Goal: Transaction & Acquisition: Book appointment/travel/reservation

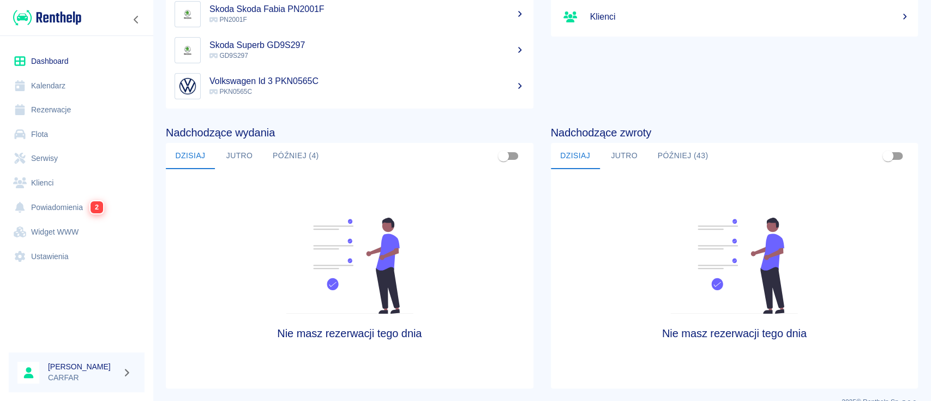
scroll to position [167, 0]
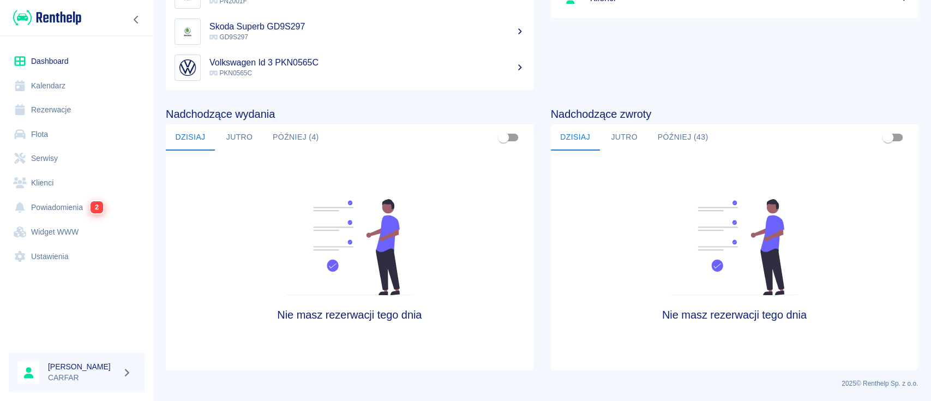
click at [633, 141] on button "Jutro" at bounding box center [624, 137] width 49 height 26
click at [678, 140] on button "Później (43)" at bounding box center [683, 137] width 68 height 26
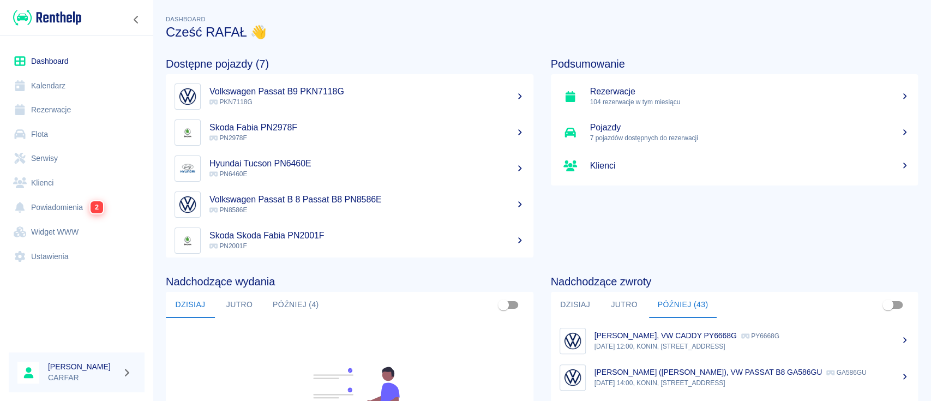
scroll to position [77, 0]
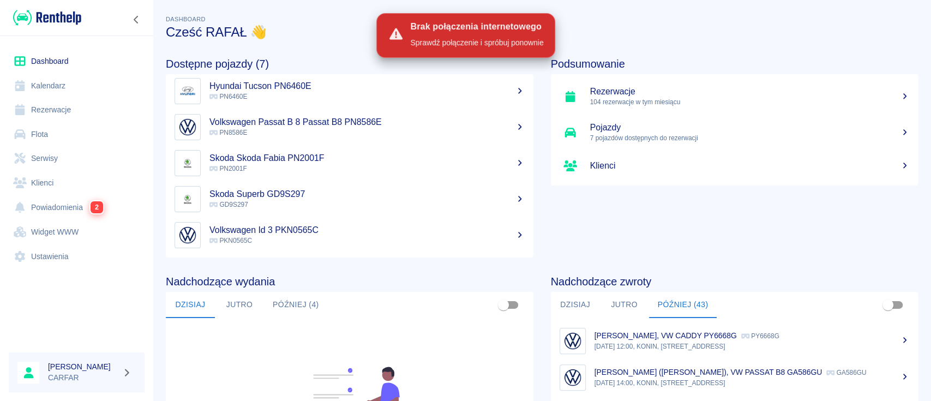
click at [61, 17] on img at bounding box center [47, 18] width 68 height 18
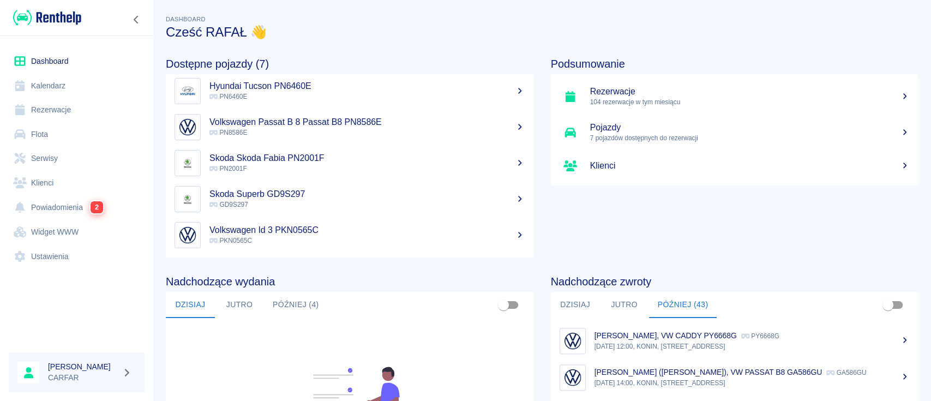
click at [61, 174] on link "Klienci" at bounding box center [77, 183] width 136 height 25
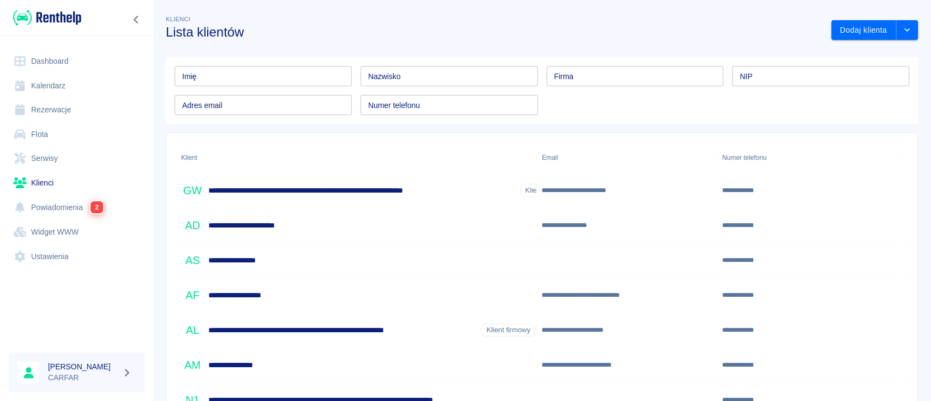
click at [82, 51] on link "Dashboard" at bounding box center [77, 61] width 136 height 25
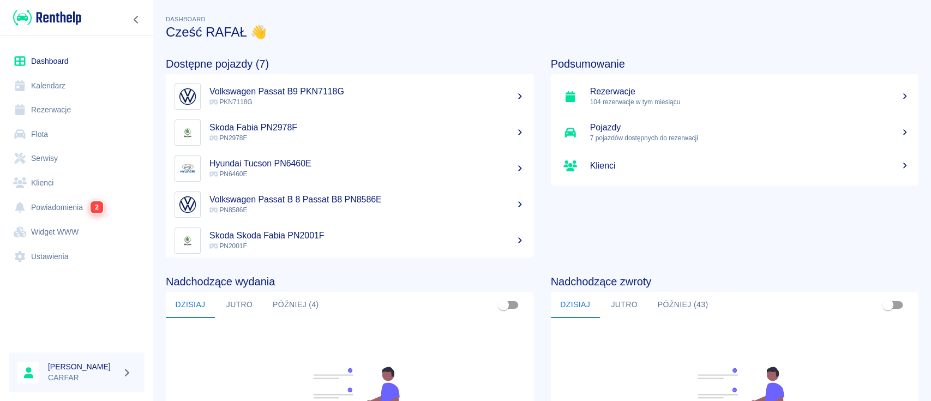
click at [482, 232] on h5 "Skoda Skoda Fabia PN2001F" at bounding box center [366, 235] width 315 height 11
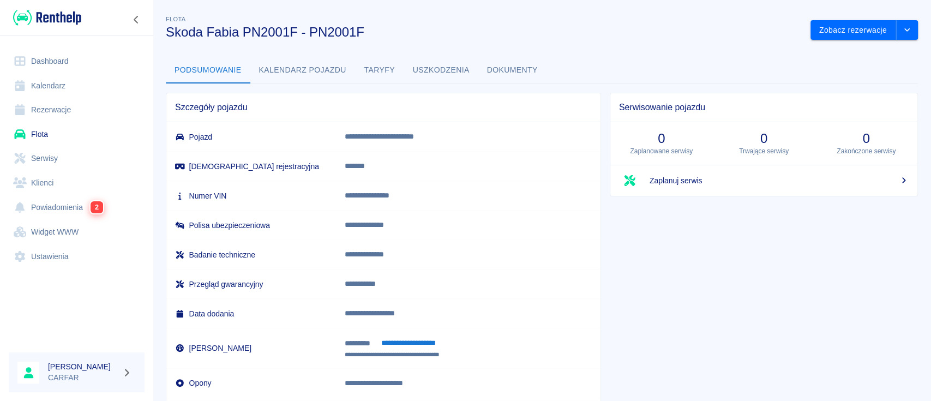
click at [776, 175] on span "Zaplanuj serwis" at bounding box center [779, 180] width 259 height 11
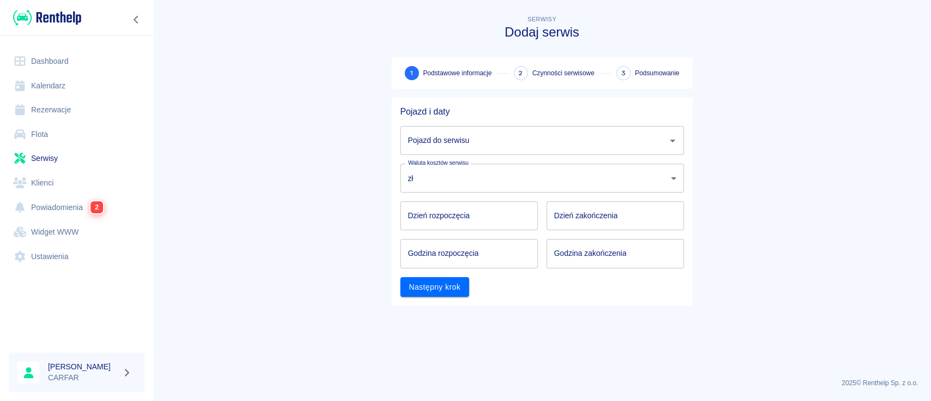
click at [605, 143] on input "Pojazd do serwisu" at bounding box center [533, 140] width 257 height 19
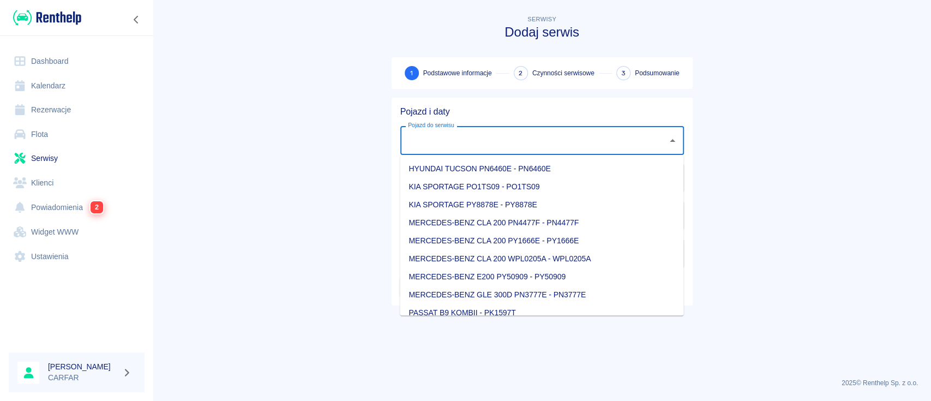
click at [605, 143] on input "Pojazd do serwisu" at bounding box center [533, 140] width 257 height 19
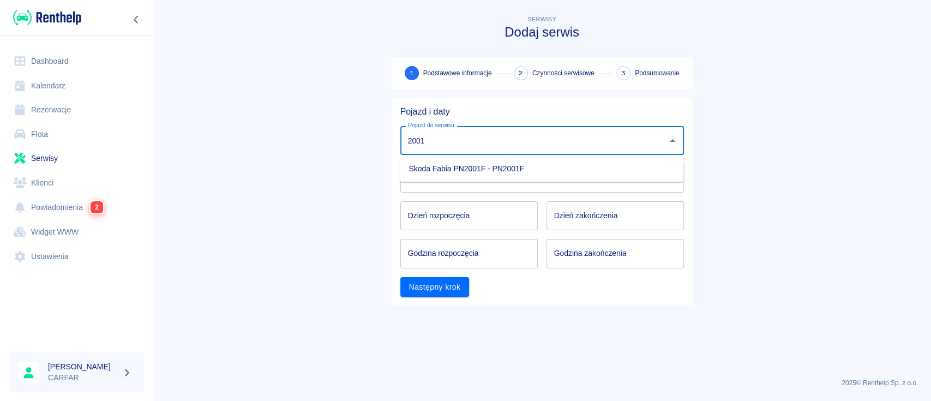
click at [610, 164] on li "Skoda Fabia PN2001F - PN2001F" at bounding box center [542, 168] width 284 height 18
type input "Skoda Fabia PN2001F - PN2001F"
type input "DD.MM.YYYY"
click at [492, 212] on input "DD.MM.YYYY" at bounding box center [468, 215] width 137 height 29
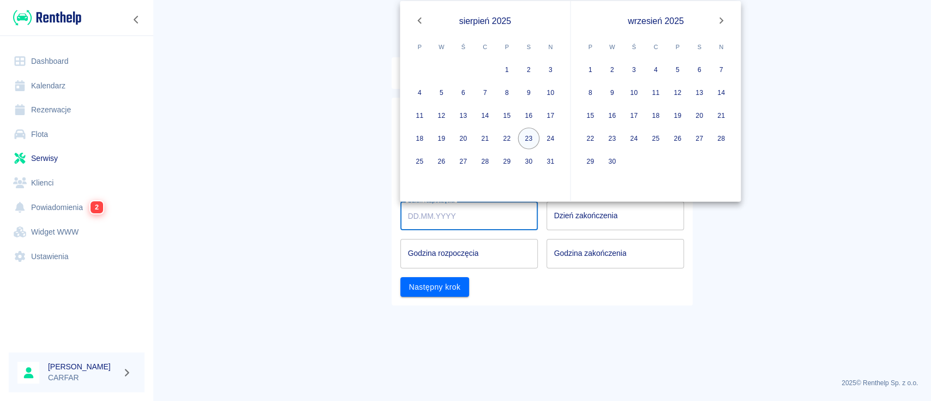
click at [531, 139] on button "23" at bounding box center [529, 139] width 22 height 22
type input "[DATE]"
type input "DD.MM.YYYY"
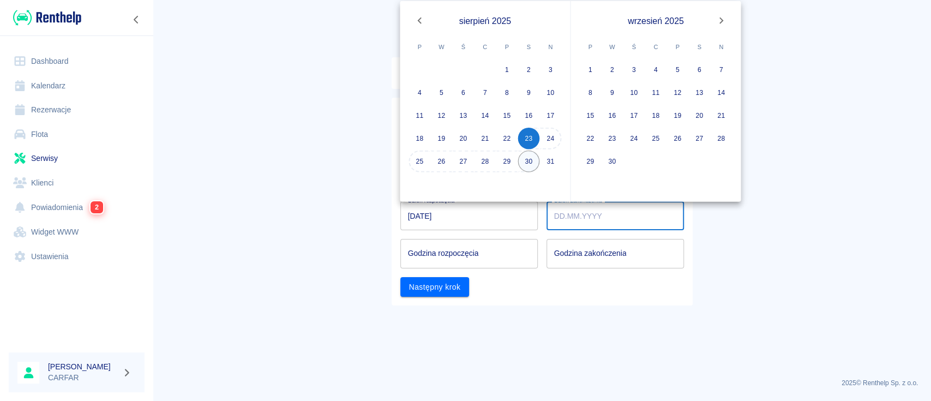
click at [524, 158] on button "30" at bounding box center [529, 162] width 22 height 22
type input "[DATE]"
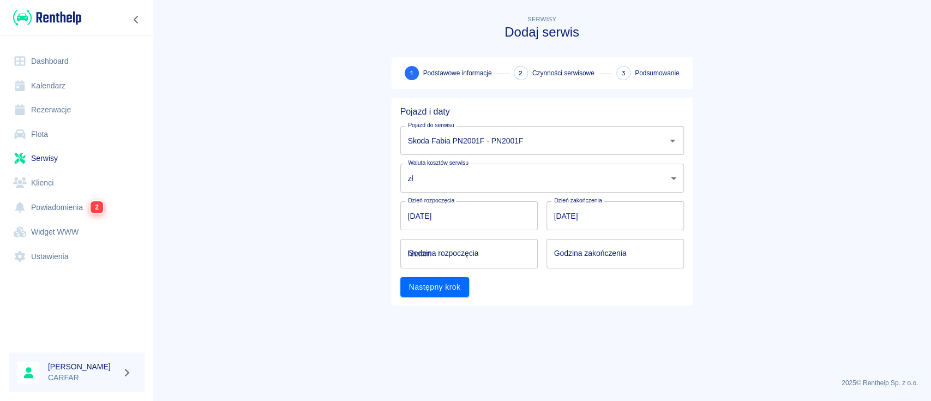
click at [488, 255] on input "hh:mm" at bounding box center [465, 253] width 130 height 29
type input "12:00"
click at [555, 255] on input "hh:mm" at bounding box center [612, 253] width 130 height 29
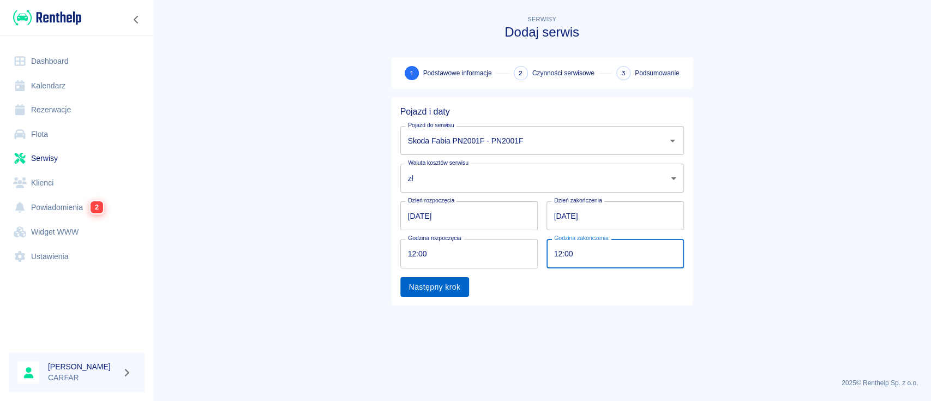
type input "12:00"
click at [446, 292] on button "Następny krok" at bounding box center [434, 287] width 69 height 20
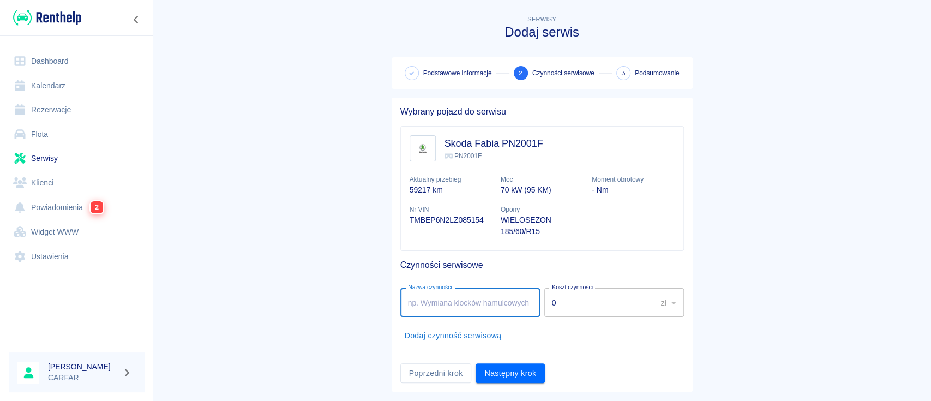
scroll to position [22, 0]
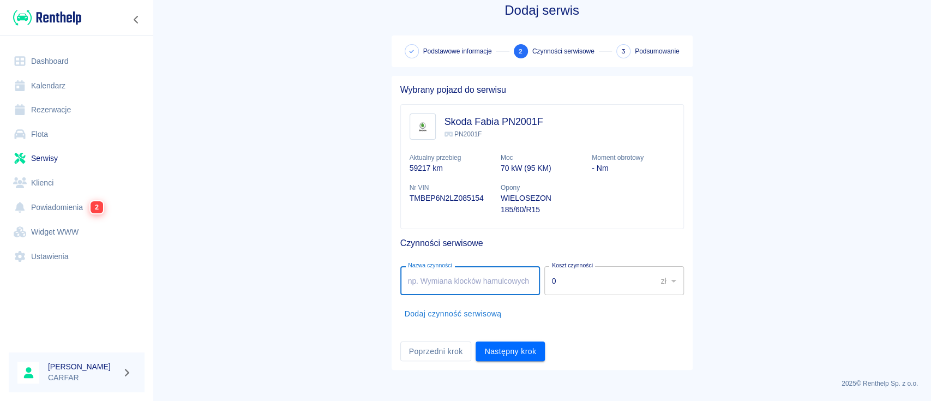
type input "w"
type input "NAPRAWA BLACHARSKO - [GEOGRAPHIC_DATA]"
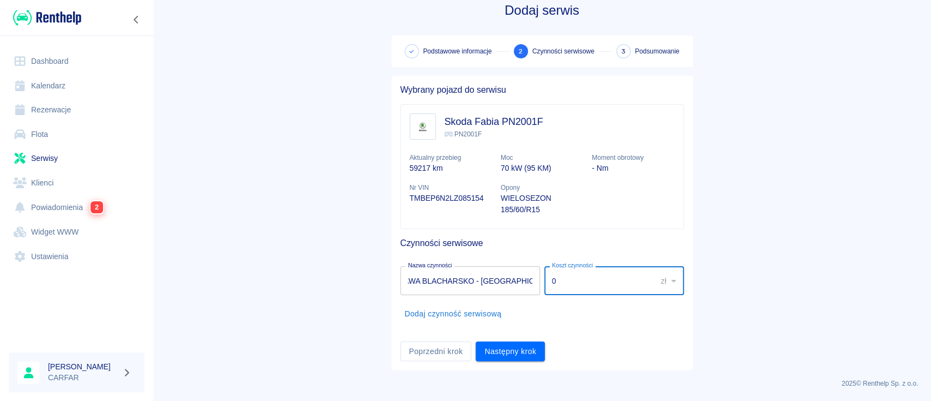
scroll to position [0, 0]
drag, startPoint x: 569, startPoint y: 285, endPoint x: 535, endPoint y: 290, distance: 35.3
click at [540, 290] on div "Koszt czynności 0 zł PLN ​ Koszt czynności" at bounding box center [612, 278] width 144 height 33
type input "3000"
click at [566, 328] on ul "Nazwa czynności NAPRAWA BLACHARSKO - LAKIERNICZA Nazwa czynności Koszt czynnośc…" at bounding box center [542, 294] width 284 height 75
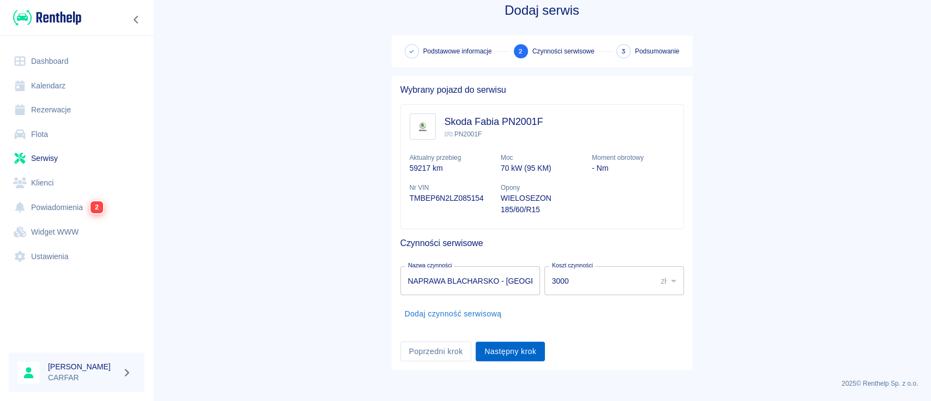
click at [535, 353] on button "Następny krok" at bounding box center [510, 351] width 69 height 20
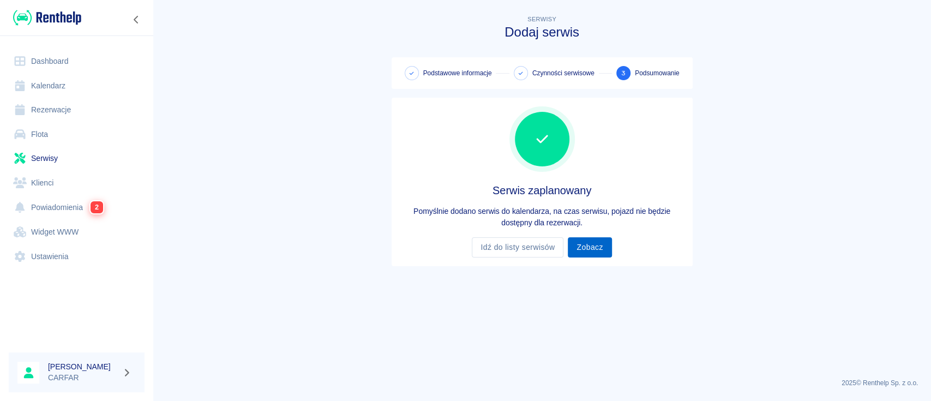
click at [605, 251] on link "Zobacz" at bounding box center [590, 247] width 44 height 20
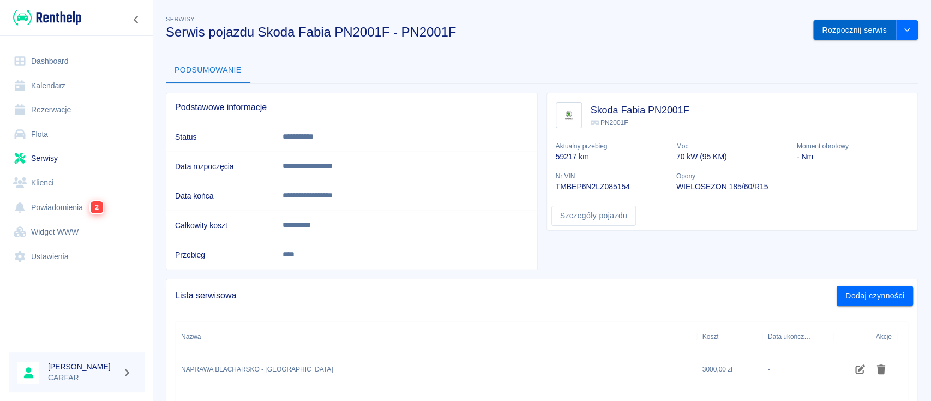
click at [834, 33] on button "Rozpocznij serwis" at bounding box center [854, 30] width 83 height 20
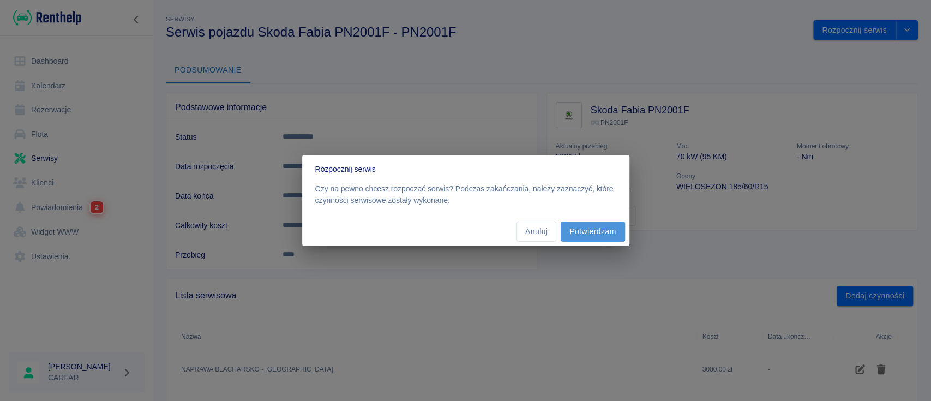
click at [603, 229] on button "Potwierdzam" at bounding box center [593, 231] width 64 height 20
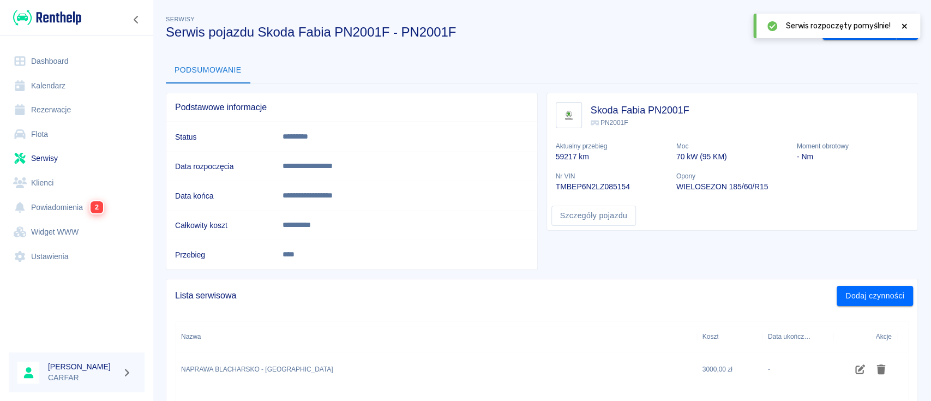
click at [64, 56] on link "Dashboard" at bounding box center [77, 61] width 136 height 25
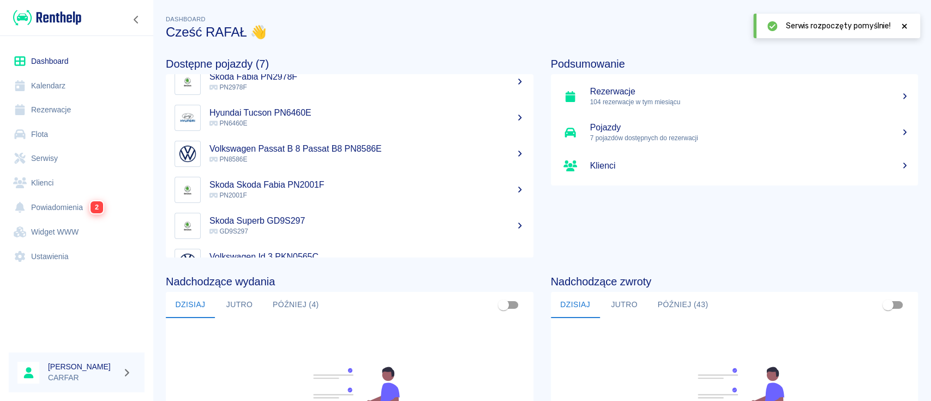
scroll to position [77, 0]
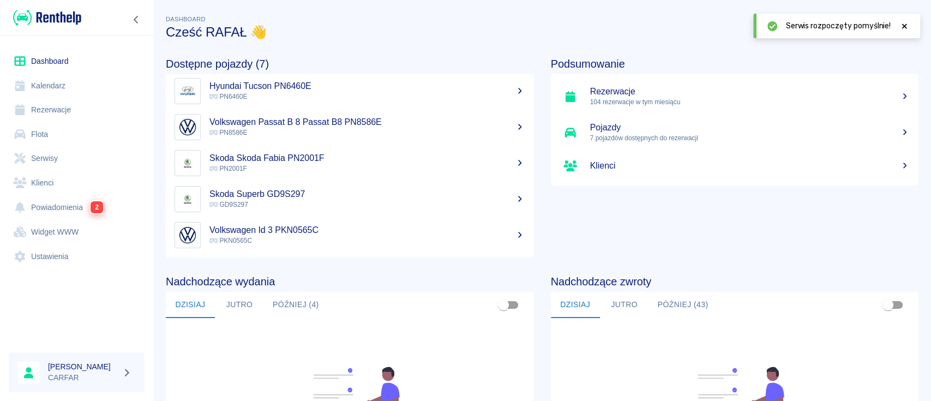
click at [398, 155] on h5 "Skoda Skoda Fabia PN2001F" at bounding box center [366, 158] width 315 height 11
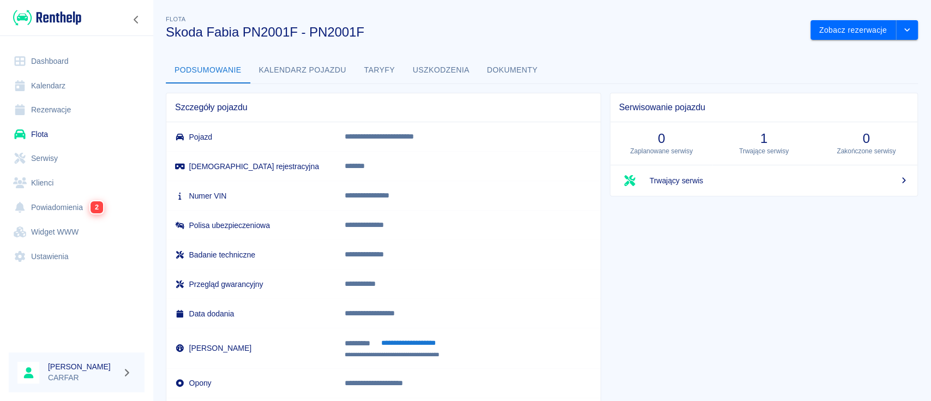
click at [906, 23] on body "**********" at bounding box center [465, 200] width 931 height 401
click at [65, 136] on link "Flota" at bounding box center [77, 134] width 136 height 25
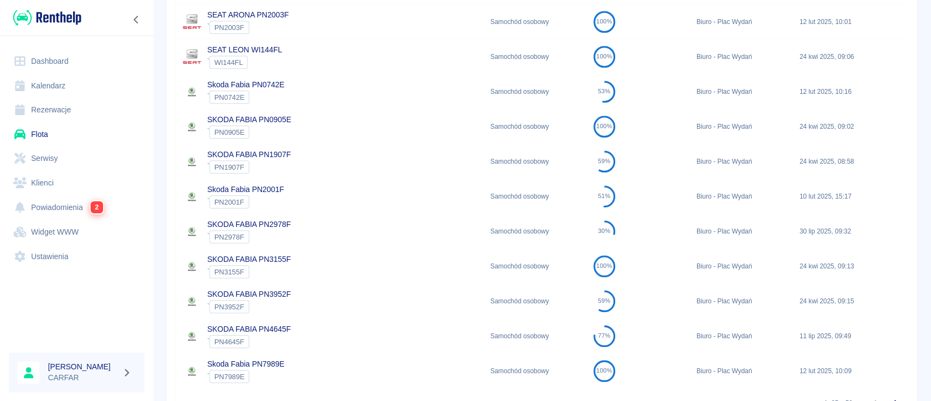
scroll to position [719, 0]
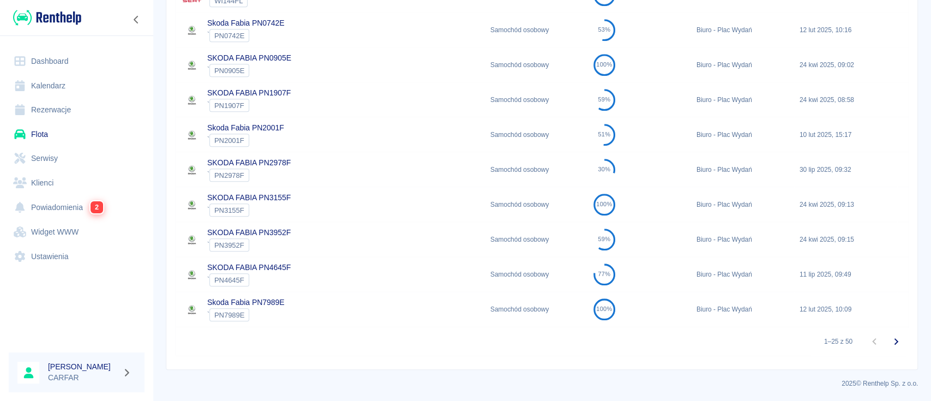
click at [890, 345] on icon "Przejdź do następnej strony" at bounding box center [896, 341] width 13 height 13
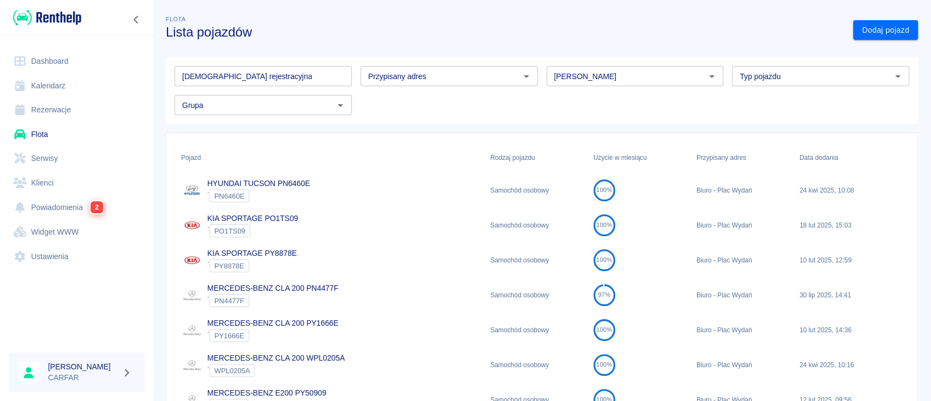
click at [74, 50] on link "Dashboard" at bounding box center [77, 61] width 136 height 25
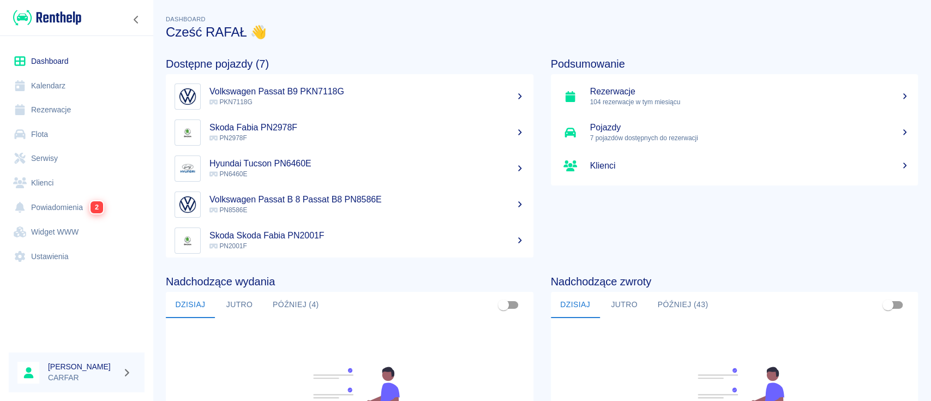
click at [702, 99] on p "104 rezerwacje w tym miesiącu" at bounding box center [750, 102] width 320 height 10
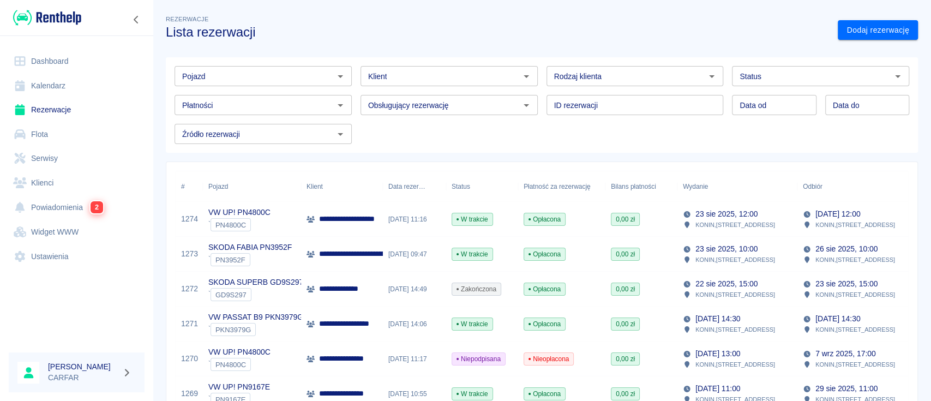
type input "DD.MM.YYYY"
click at [767, 111] on input "DD.MM.YYYY" at bounding box center [774, 105] width 84 height 20
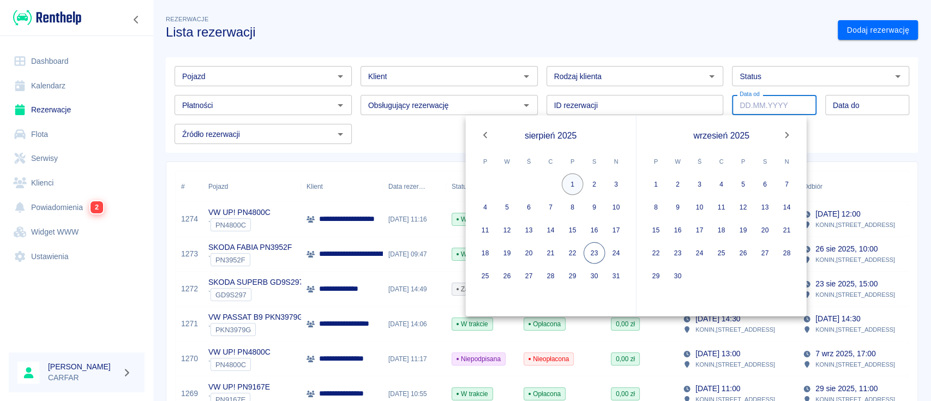
click at [573, 181] on button "1" at bounding box center [573, 184] width 22 height 22
type input "[DATE]"
type input "DD.MM.YYYY"
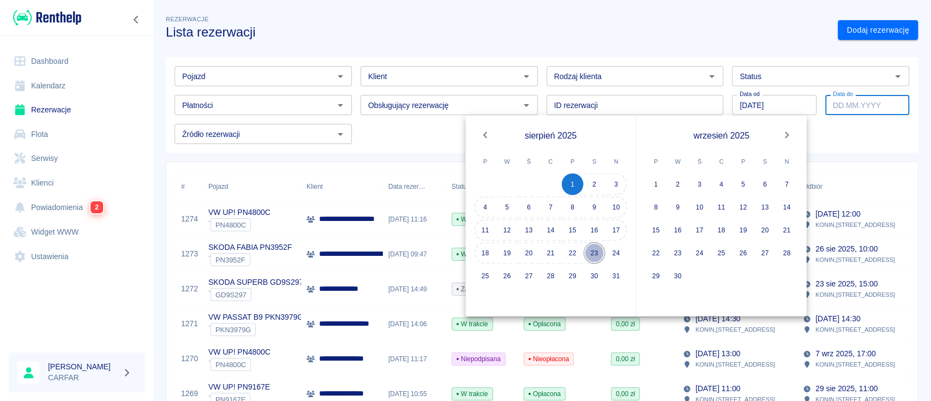
click at [598, 253] on button "23" at bounding box center [595, 253] width 22 height 22
type input "[DATE]"
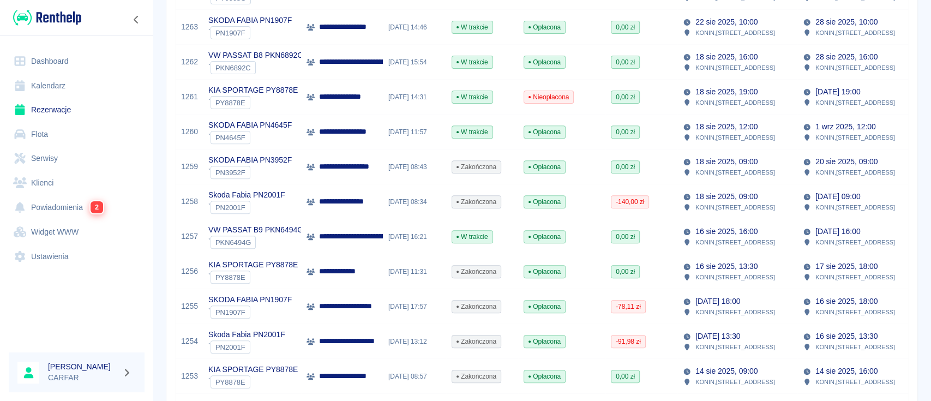
scroll to position [759, 0]
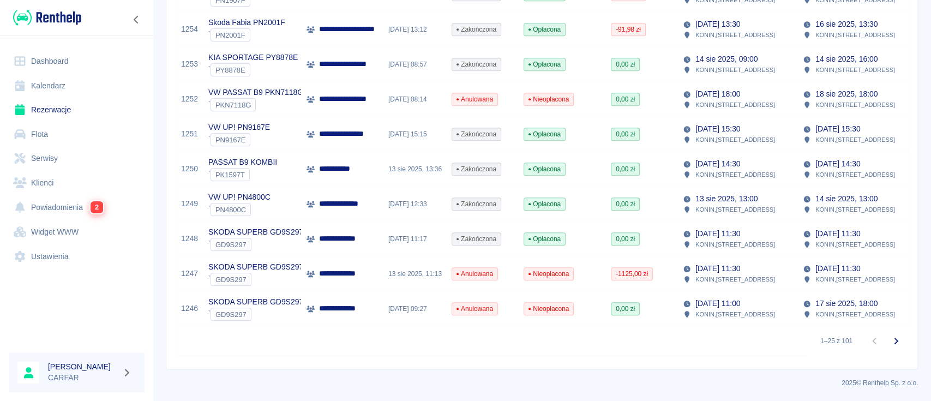
click at [890, 338] on icon "Przejdź do następnej strony" at bounding box center [896, 340] width 13 height 13
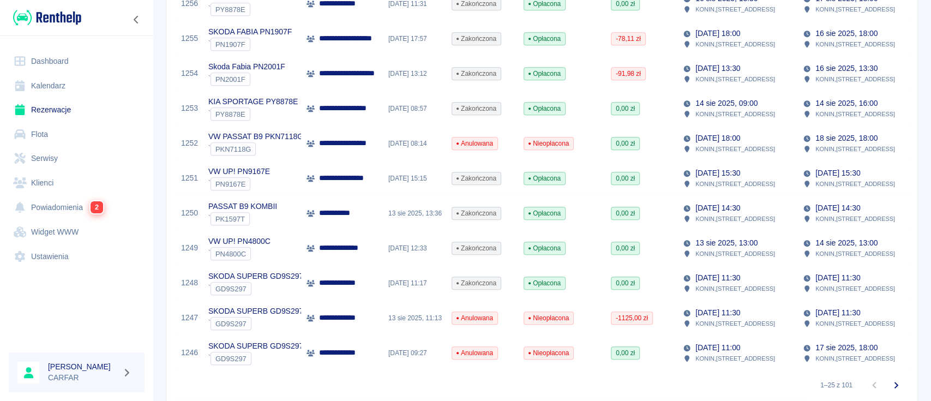
scroll to position [759, 0]
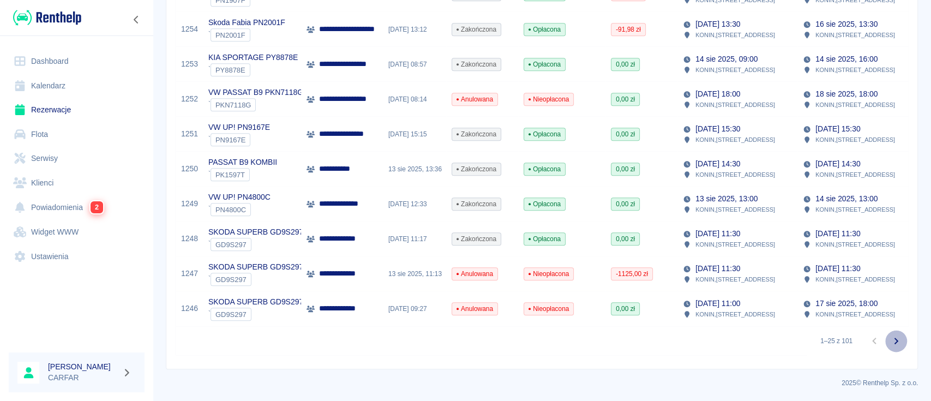
click at [894, 339] on icon "Przejdź do następnej strony" at bounding box center [896, 341] width 4 height 7
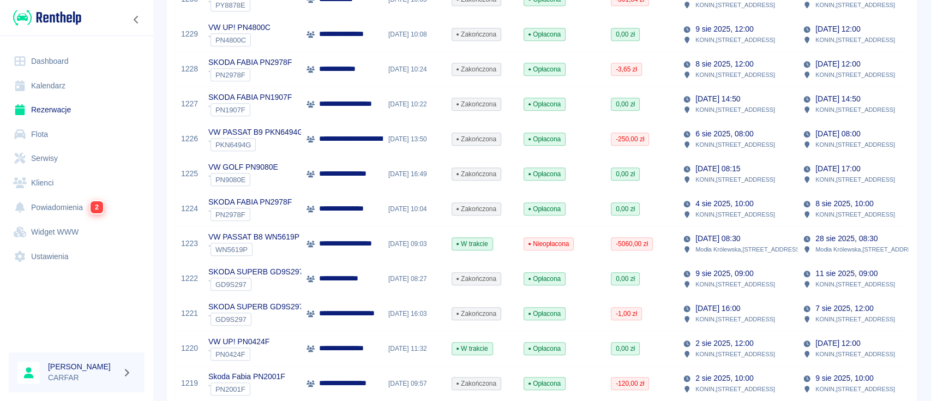
scroll to position [759, 0]
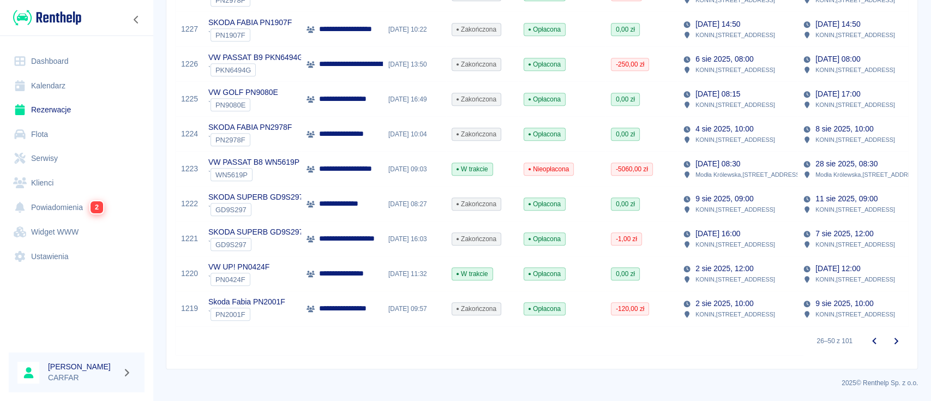
click at [355, 346] on div "26–50 z 101" at bounding box center [542, 340] width 732 height 29
click at [59, 59] on link "Dashboard" at bounding box center [77, 61] width 136 height 25
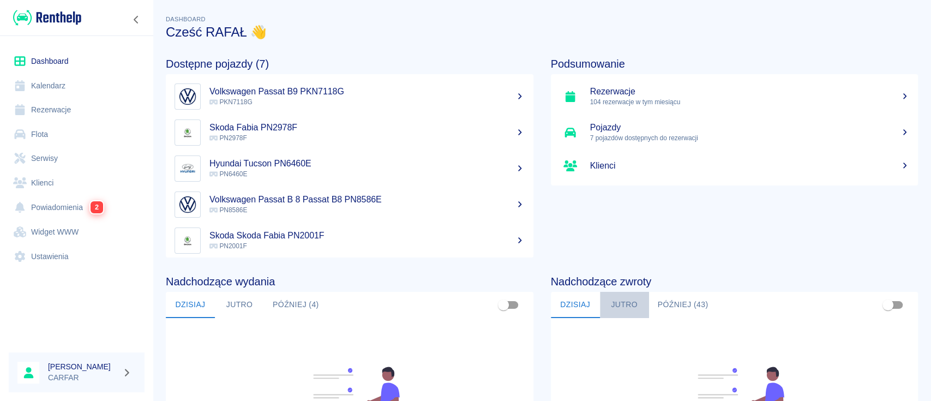
click at [621, 315] on button "Jutro" at bounding box center [624, 305] width 49 height 26
drag, startPoint x: 588, startPoint y: 218, endPoint x: 560, endPoint y: 230, distance: 30.6
click at [560, 230] on div "Podsumowanie Rezerwacje 104 rezerwacje w tym miesiącu Pojazdy 7 pojazdów dostęp…" at bounding box center [725, 149] width 385 height 218
click at [685, 225] on div "Podsumowanie Rezerwacje 104 rezerwacje w tym miesiącu Pojazdy 7 pojazdów dostęp…" at bounding box center [725, 149] width 385 height 218
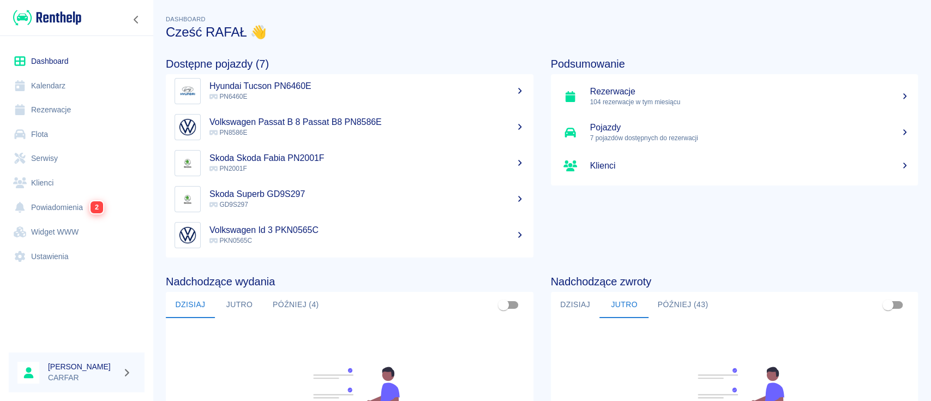
click at [348, 206] on p "GD9S297" at bounding box center [366, 205] width 315 height 10
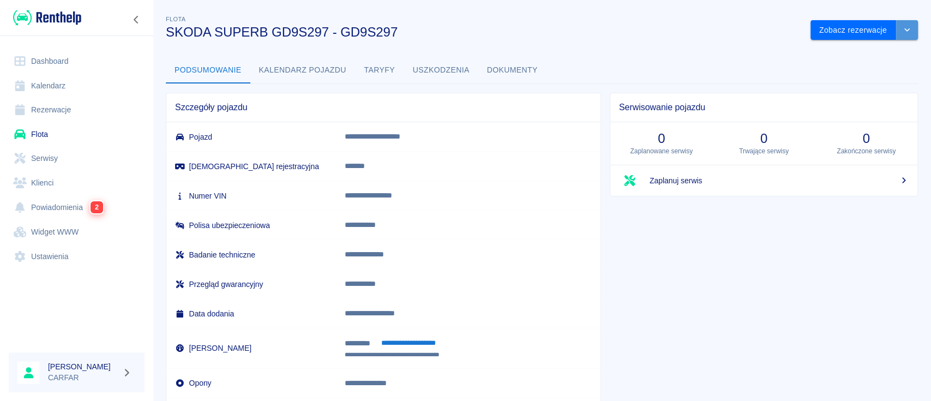
click at [896, 33] on button "drop-down" at bounding box center [907, 30] width 22 height 20
click at [572, 59] on div "Podsumowanie Kalendarz pojazdu Taryfy Uszkodzenia Dokumenty" at bounding box center [542, 70] width 752 height 26
click at [74, 65] on link "Dashboard" at bounding box center [77, 61] width 136 height 25
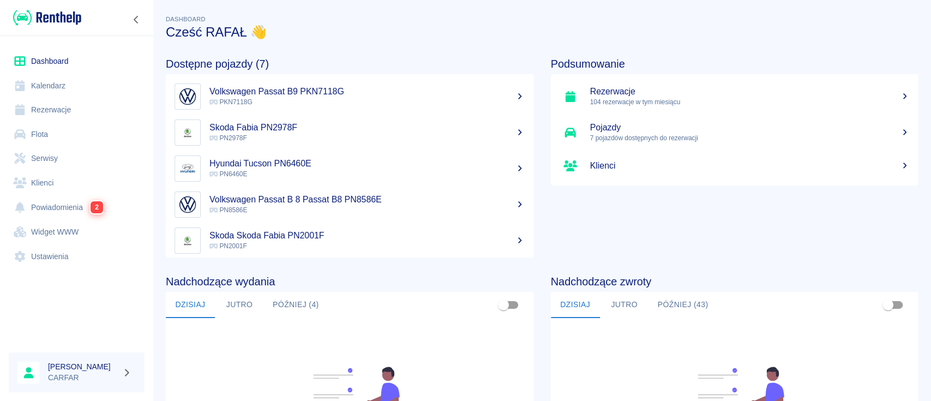
click at [61, 104] on link "Rezerwacje" at bounding box center [77, 110] width 136 height 25
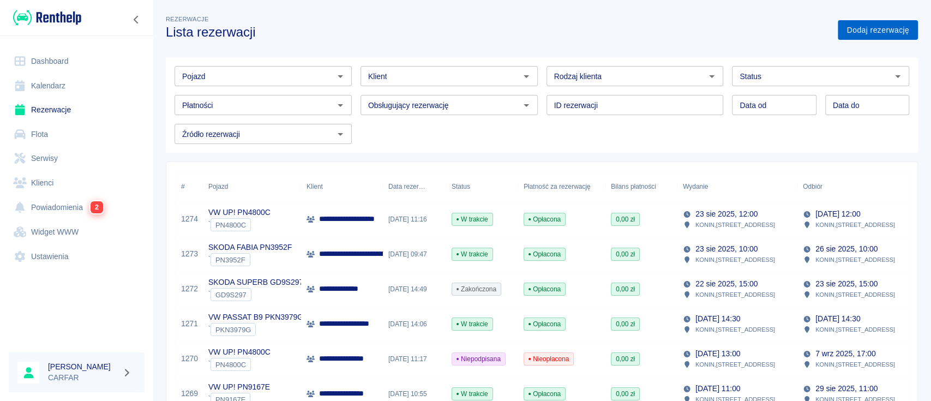
click at [840, 32] on link "Dodaj rezerwację" at bounding box center [878, 30] width 80 height 20
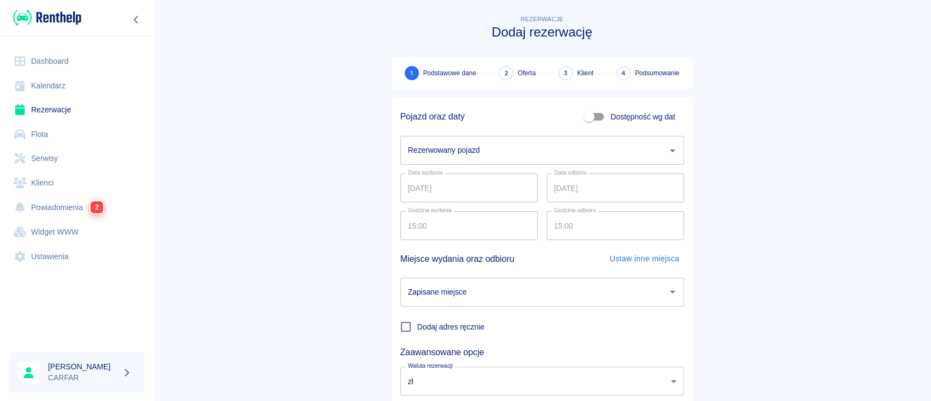
click at [477, 164] on div "Rezerwowany pojazd" at bounding box center [542, 150] width 284 height 29
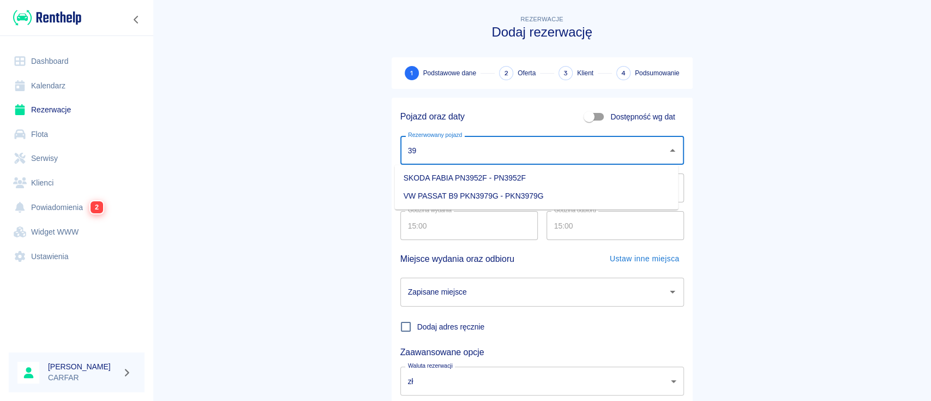
type input "3"
click at [502, 192] on li "SKODA SUPERB GD9S297 - GD9S297" at bounding box center [537, 196] width 284 height 18
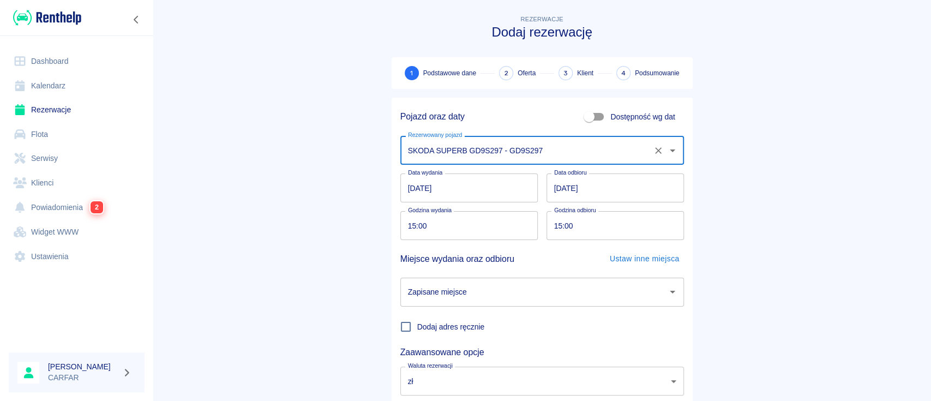
type input "SKODA SUPERB GD9S297 - GD9S297"
click at [556, 187] on input "[DATE]" at bounding box center [615, 187] width 137 height 29
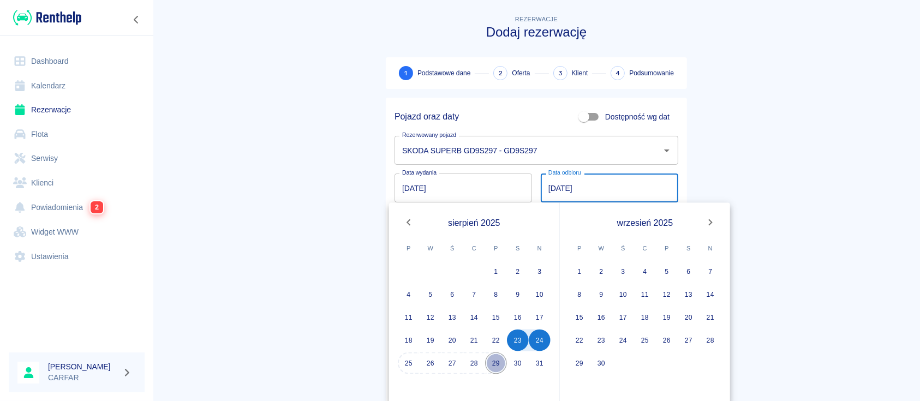
click at [497, 361] on button "29" at bounding box center [496, 363] width 22 height 22
type input "[DATE]"
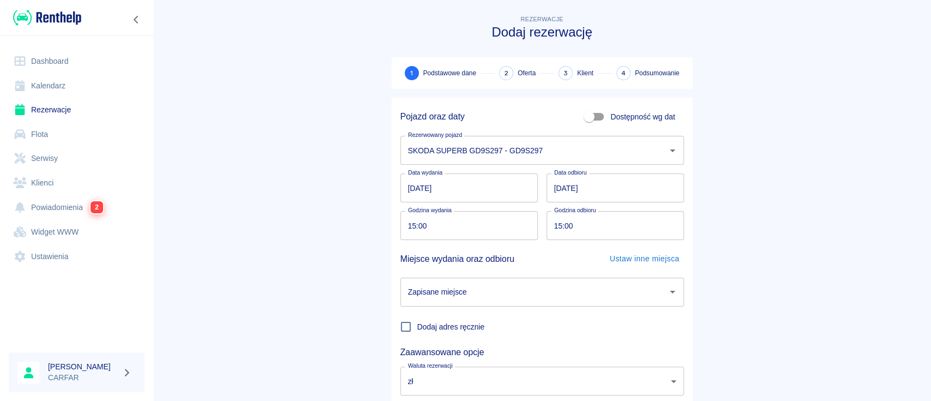
click at [537, 287] on input "Zapisane miejsce" at bounding box center [533, 292] width 257 height 19
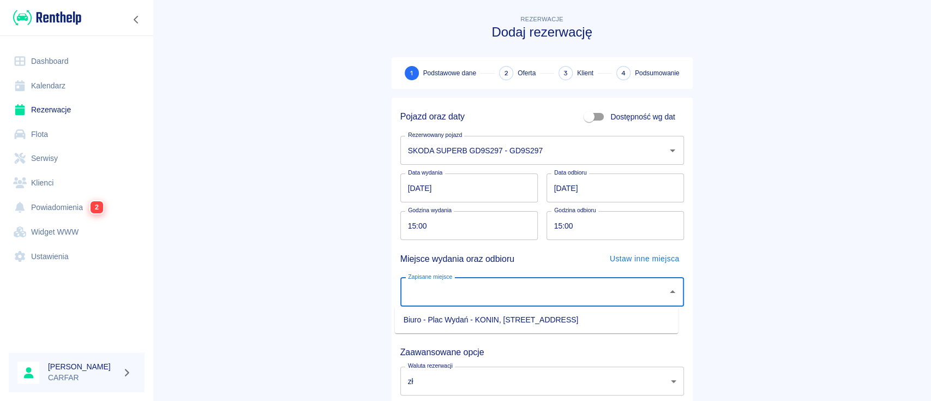
click at [514, 318] on li "Biuro - Plac Wydań - KONIN, [STREET_ADDRESS]" at bounding box center [537, 320] width 284 height 18
type input "Biuro - Plac Wydań - KONIN, [STREET_ADDRESS]"
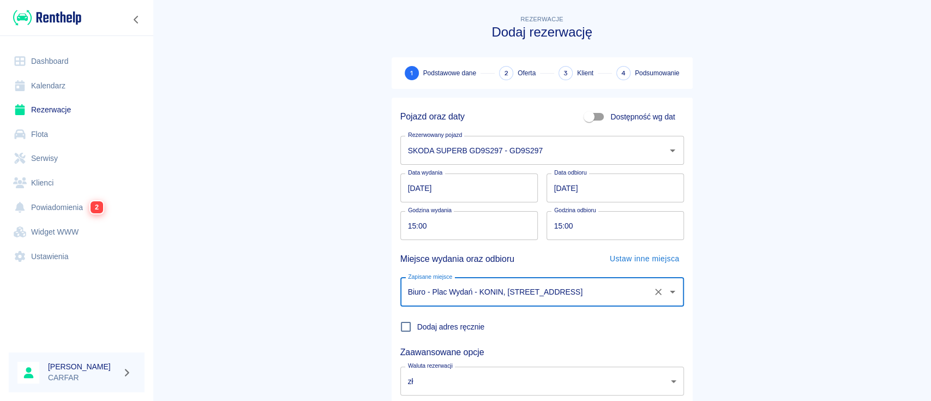
scroll to position [72, 0]
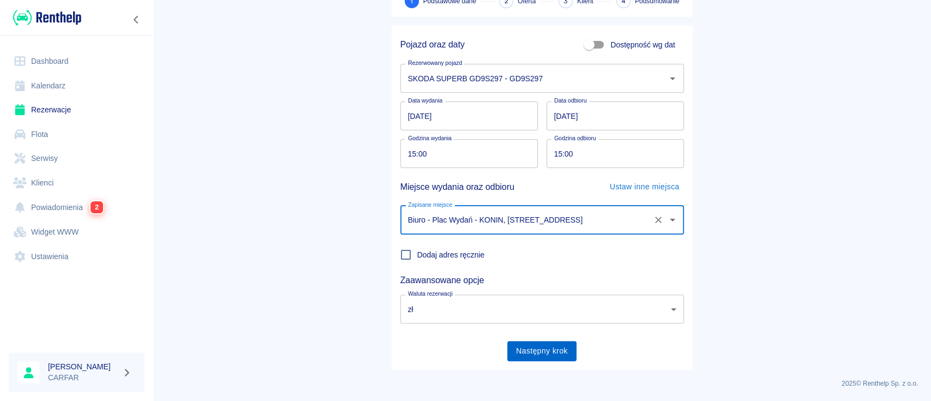
click at [535, 357] on button "Następny krok" at bounding box center [541, 351] width 69 height 20
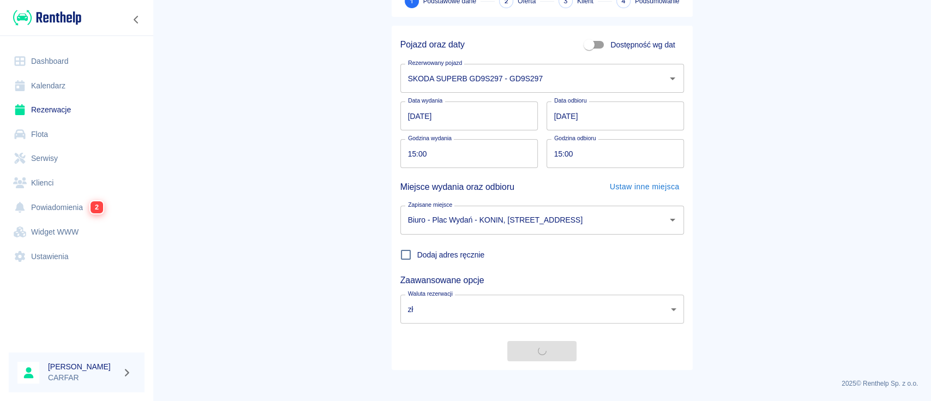
scroll to position [0, 0]
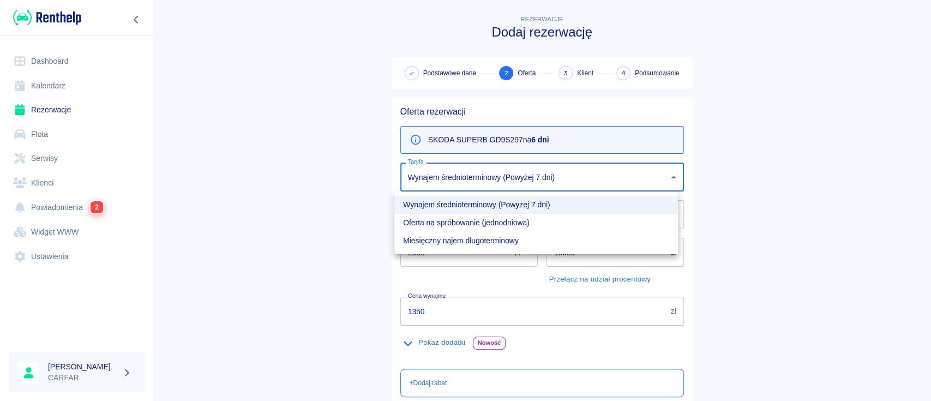
click at [505, 191] on body "Używamy plików Cookies, by zapewnić Ci najlepsze możliwe doświadczenie. Aby dow…" at bounding box center [465, 200] width 931 height 401
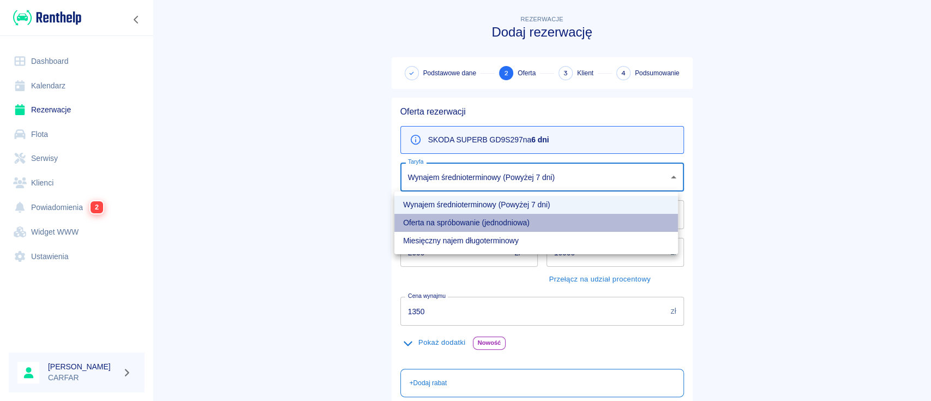
click at [489, 220] on li "Oferta na spróbowanie (jednodniowa)" at bounding box center [536, 223] width 284 height 18
type input "101dbd40-327c-42c0-902c-95698b1c4dda"
type input "1500"
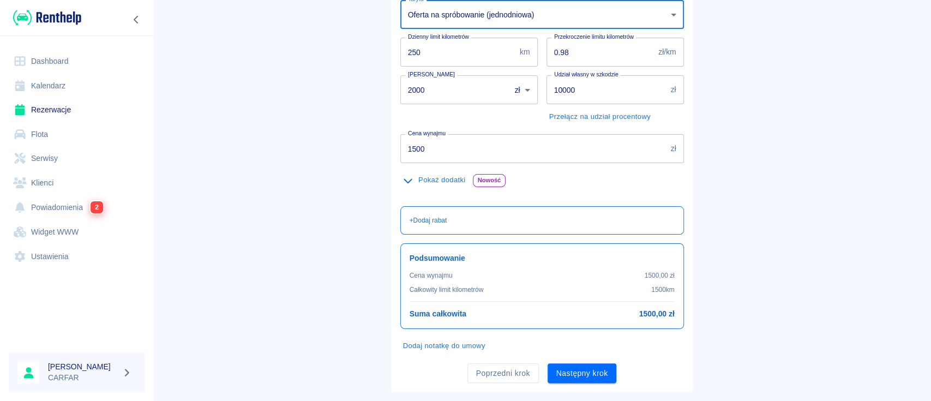
scroll to position [184, 0]
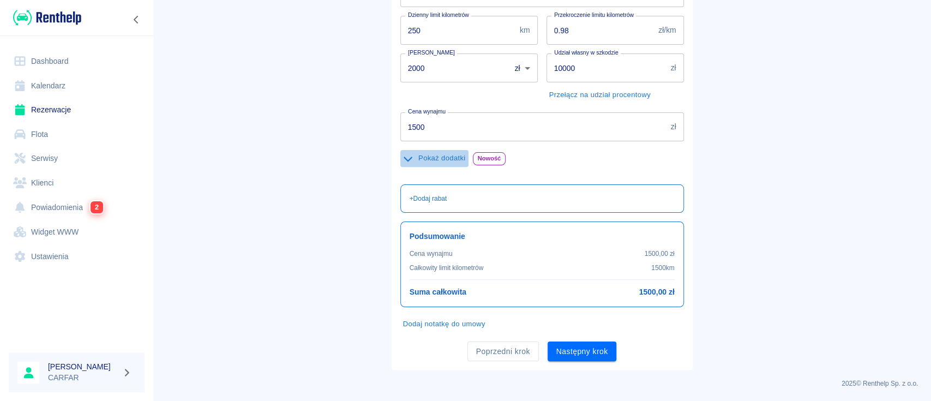
click at [404, 159] on icon "button" at bounding box center [408, 159] width 9 height 5
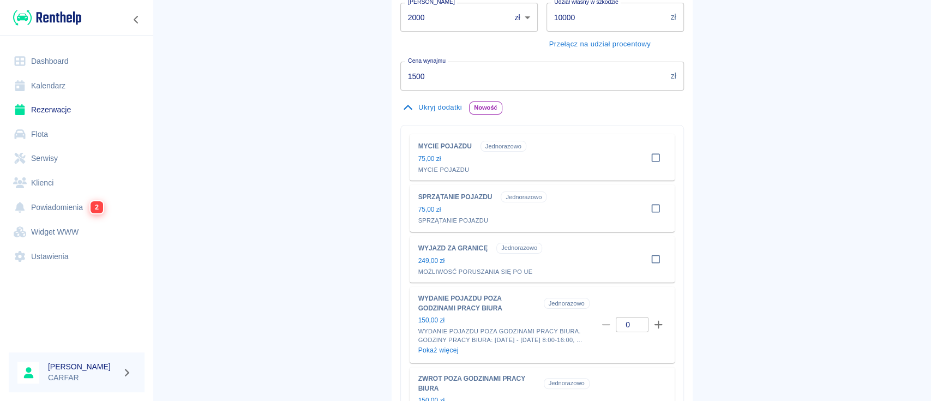
scroll to position [257, 0]
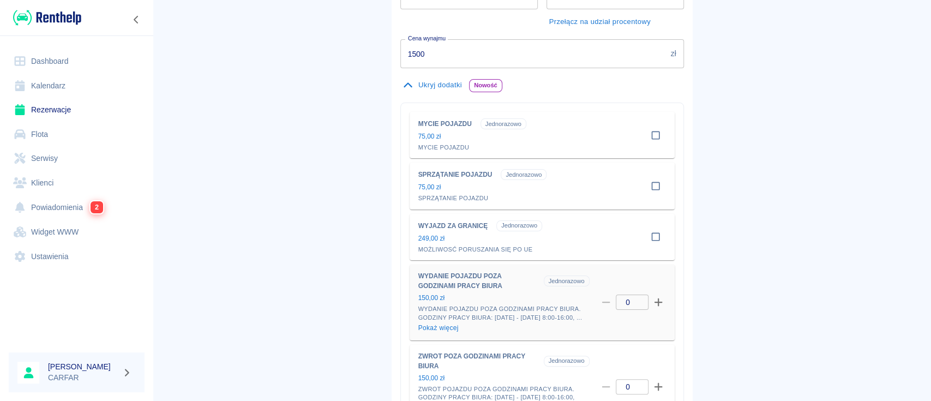
click at [653, 307] on icon "button" at bounding box center [658, 302] width 10 height 10
type input "1"
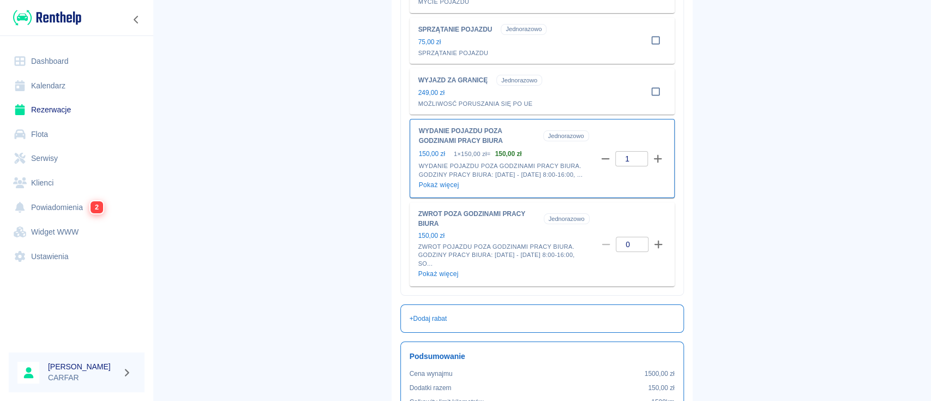
scroll to position [476, 0]
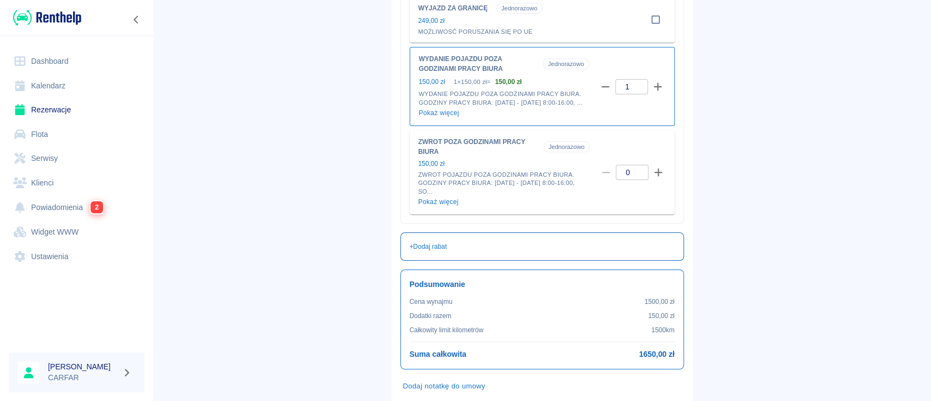
click at [441, 247] on div "+ Dodaj rabat" at bounding box center [542, 246] width 284 height 28
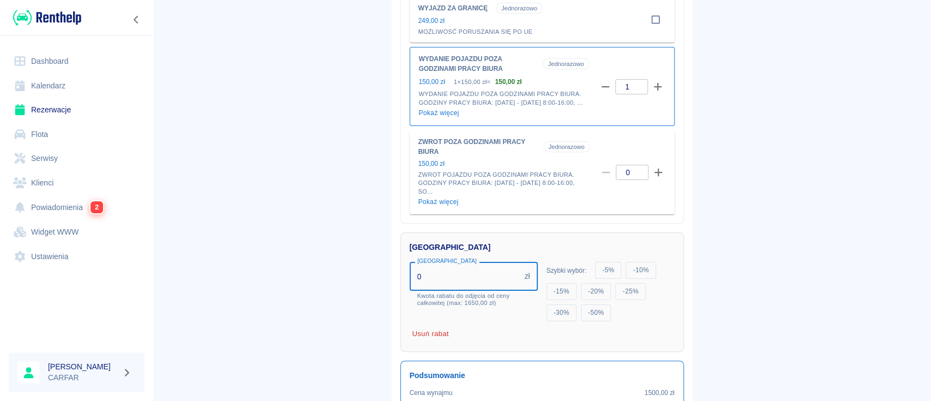
drag, startPoint x: 449, startPoint y: 275, endPoint x: 375, endPoint y: 279, distance: 74.3
click at [379, 279] on div "Rezerwacje Dodaj rezerwację Podstawowe dane 2 Oferta 3 Klient 4 Podsumowanie Of…" at bounding box center [542, 26] width 327 height 994
click at [758, 259] on main "Rezerwacje Dodaj rezerwację Podstawowe dane 2 Oferta 3 Klient 4 Podsumowanie Of…" at bounding box center [542, 37] width 778 height 1000
drag, startPoint x: 452, startPoint y: 284, endPoint x: 390, endPoint y: 282, distance: 62.2
click at [392, 282] on div "Rabat Rabat 50 zł Rabat Kwota rabatu do odjęcia od ceny całkowitej (max: 1650,0…" at bounding box center [538, 288] width 292 height 128
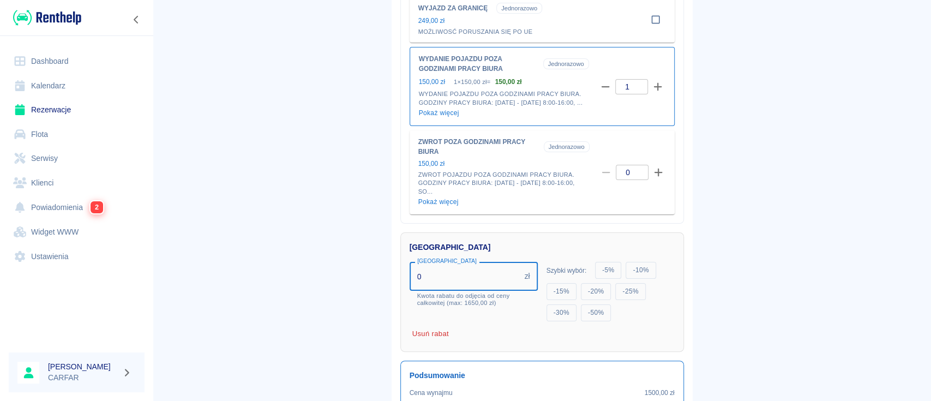
type input "0"
click at [785, 241] on main "Rezerwacje Dodaj rezerwację Podstawowe dane 2 Oferta 3 Klient 4 Podsumowanie Of…" at bounding box center [542, 30] width 778 height 986
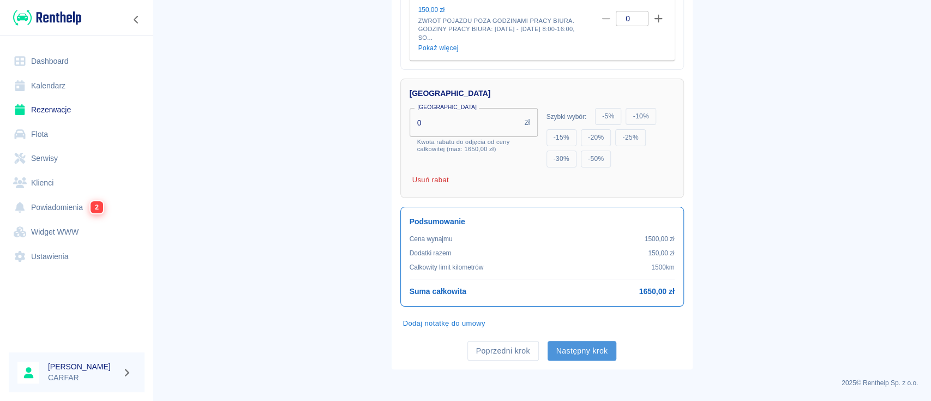
click at [587, 355] on button "Następny krok" at bounding box center [582, 351] width 69 height 20
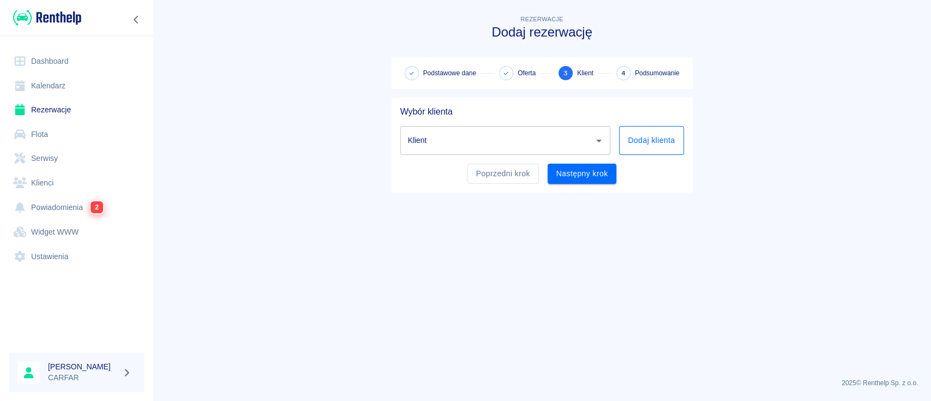
click at [640, 136] on button "Dodaj klienta" at bounding box center [651, 140] width 64 height 29
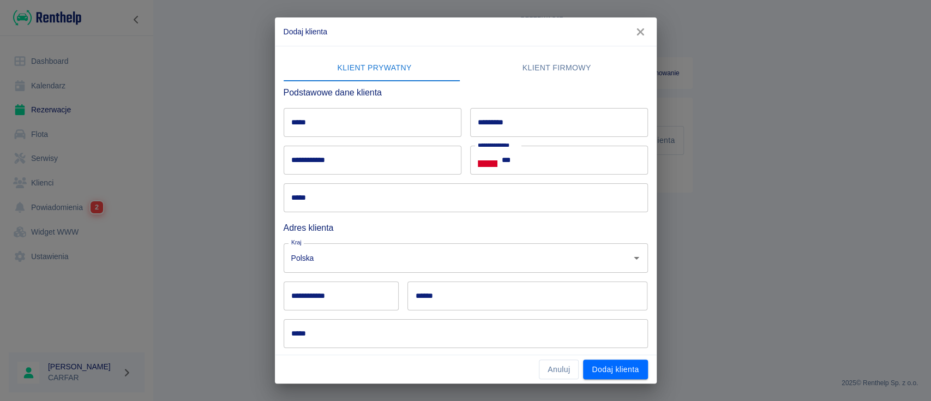
click at [387, 123] on input "*****" at bounding box center [373, 122] width 178 height 29
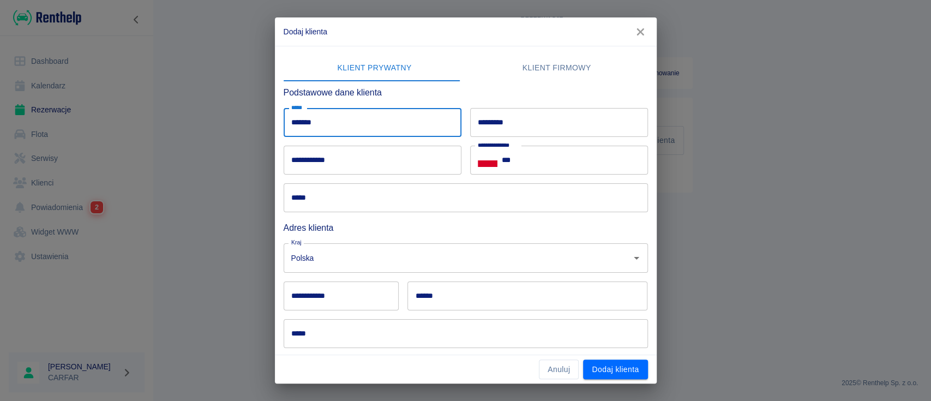
type input "*******"
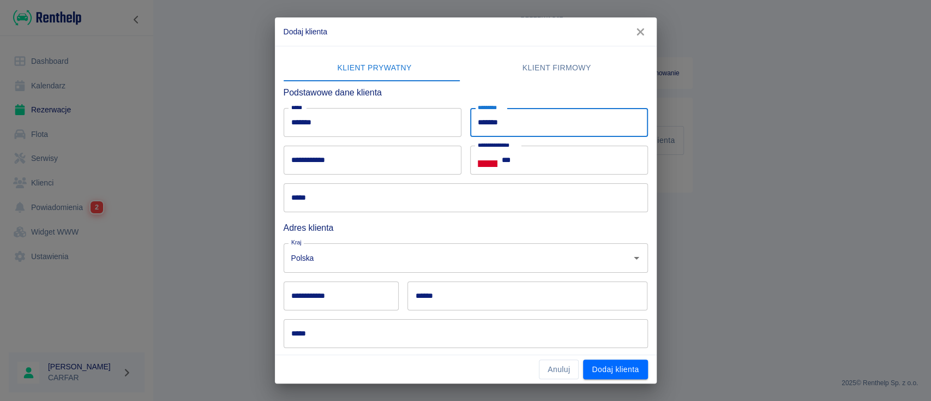
type input "*******"
click at [607, 161] on input "***" at bounding box center [575, 160] width 146 height 29
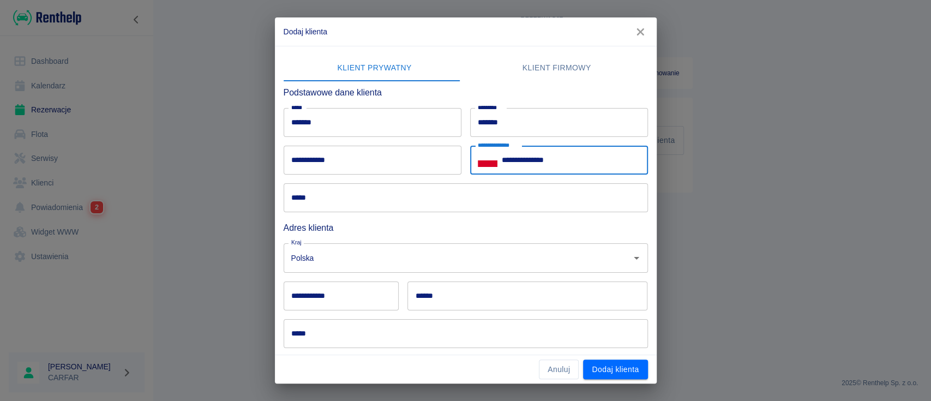
type input "**********"
click at [355, 303] on input "**********" at bounding box center [342, 295] width 116 height 29
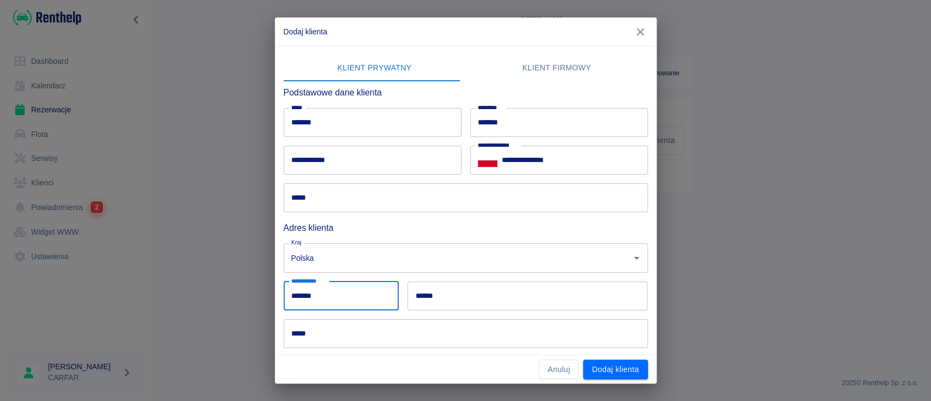
type input "******"
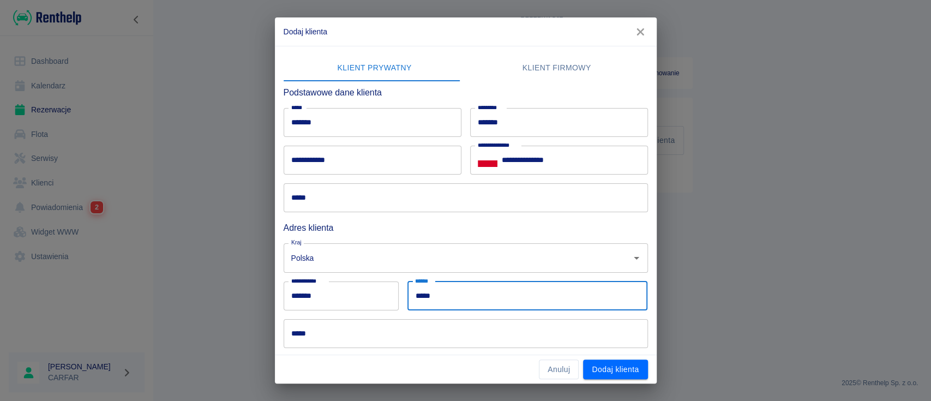
type input "*****"
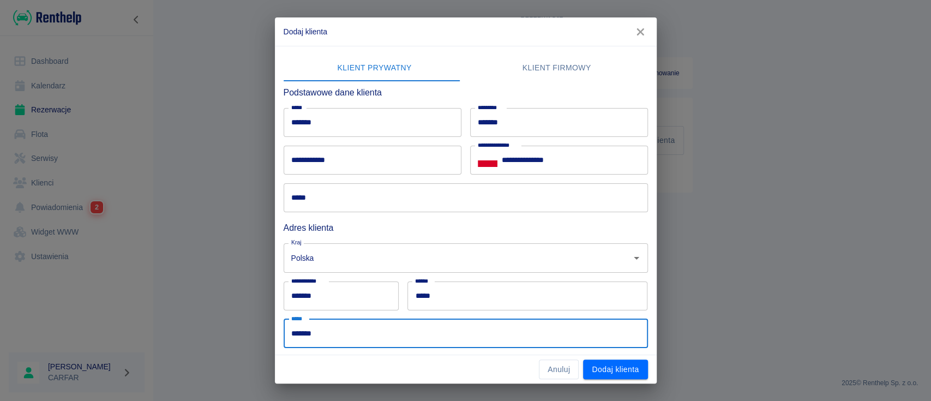
type input "*******"
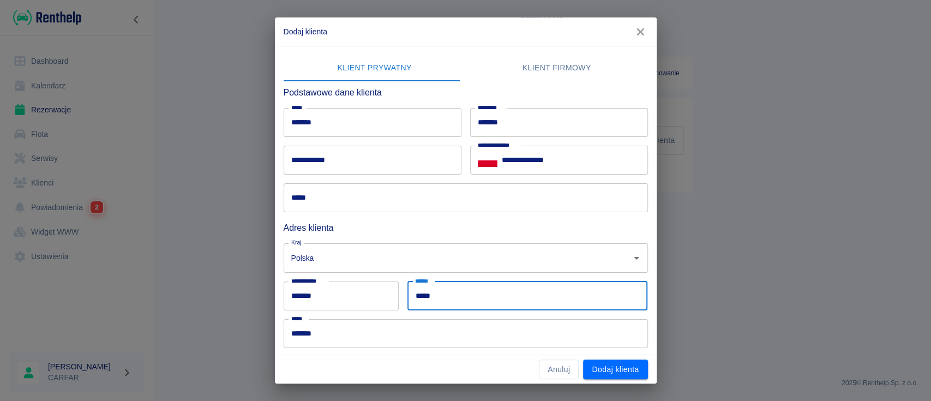
drag, startPoint x: 456, startPoint y: 300, endPoint x: 329, endPoint y: 307, distance: 126.7
click at [329, 307] on div "**********" at bounding box center [461, 212] width 373 height 271
type input "**********"
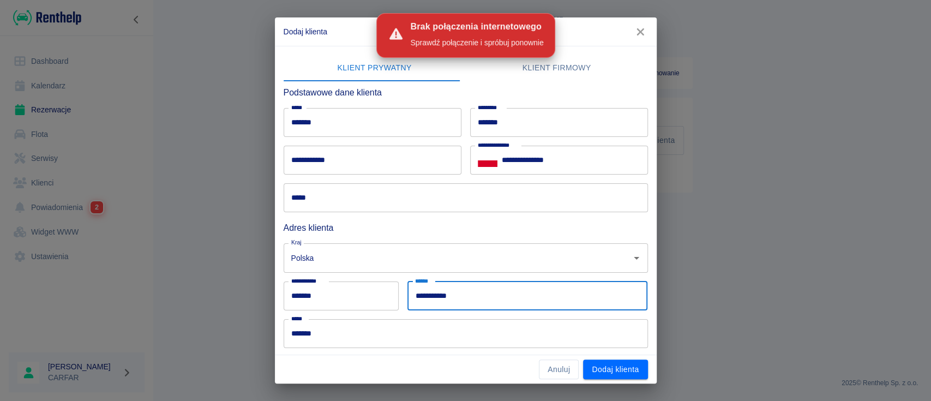
click at [756, 241] on div "**********" at bounding box center [465, 200] width 931 height 401
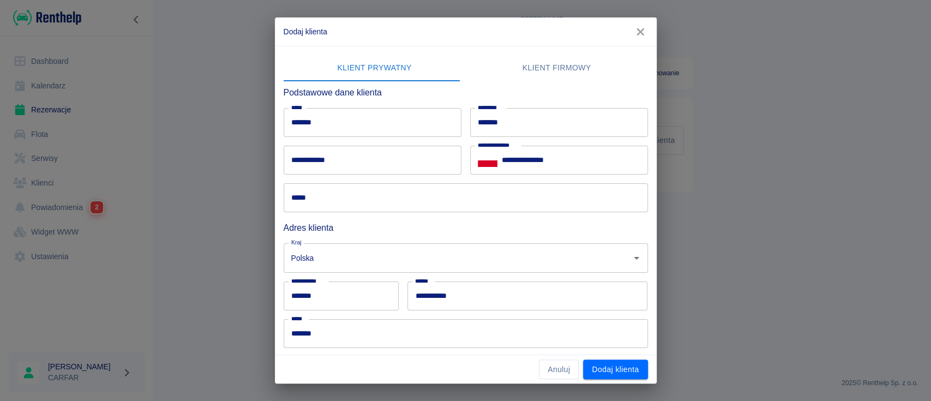
click at [341, 161] on input "**********" at bounding box center [373, 160] width 178 height 29
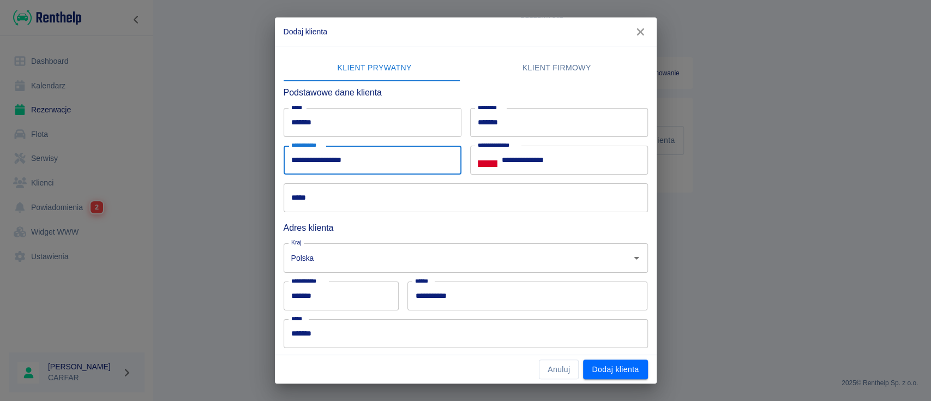
type input "**********"
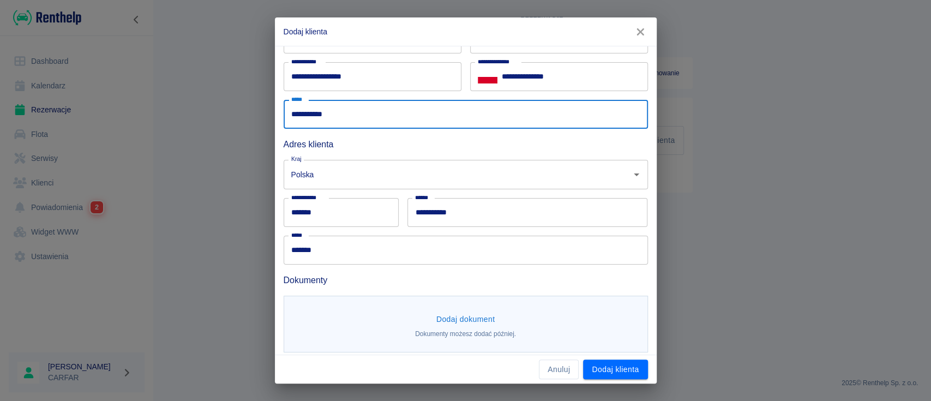
scroll to position [90, 0]
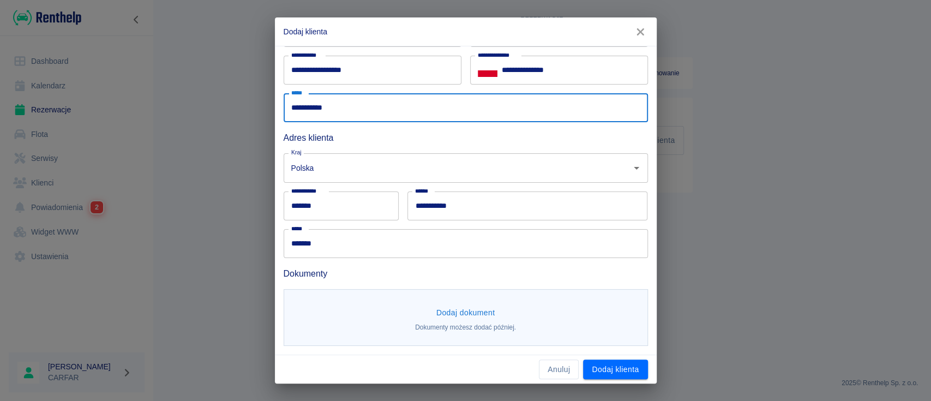
type input "**********"
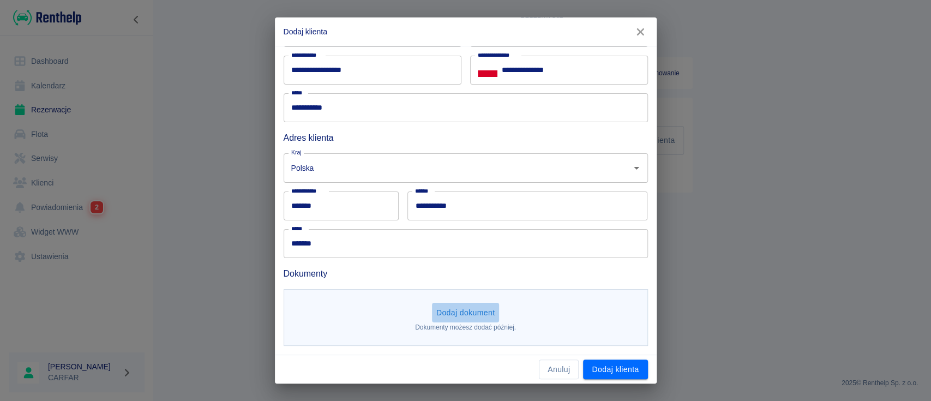
click at [446, 310] on button "Dodaj dokument" at bounding box center [466, 313] width 68 height 20
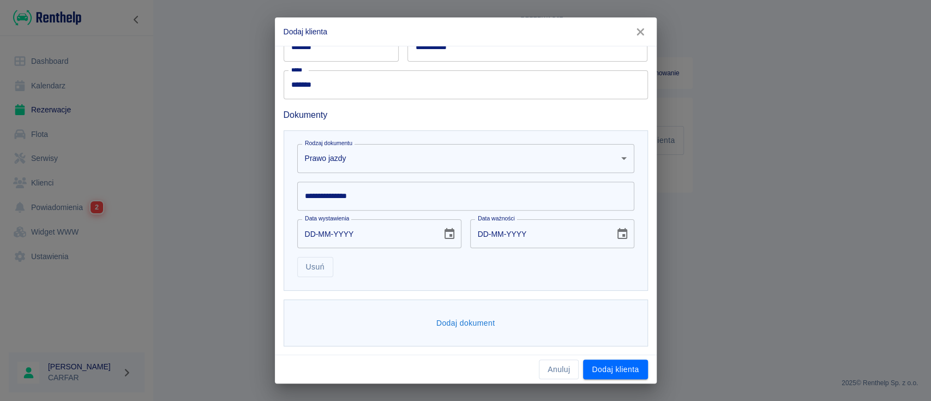
click at [461, 325] on button "Dodaj dokument" at bounding box center [466, 323] width 68 height 20
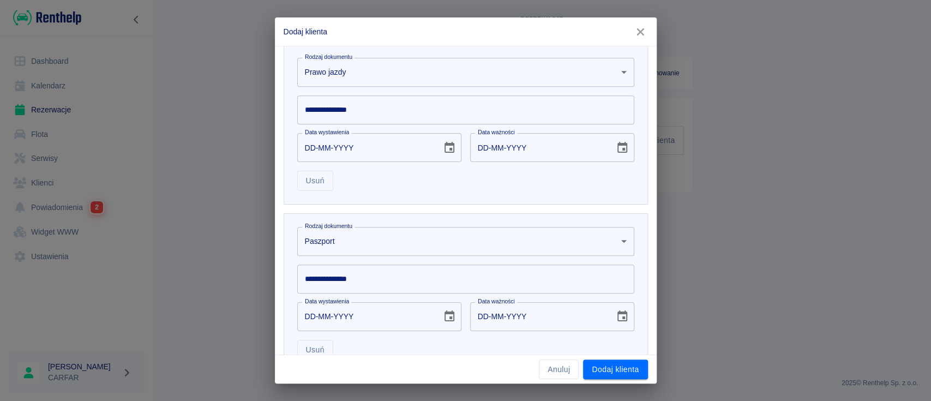
scroll to position [418, 0]
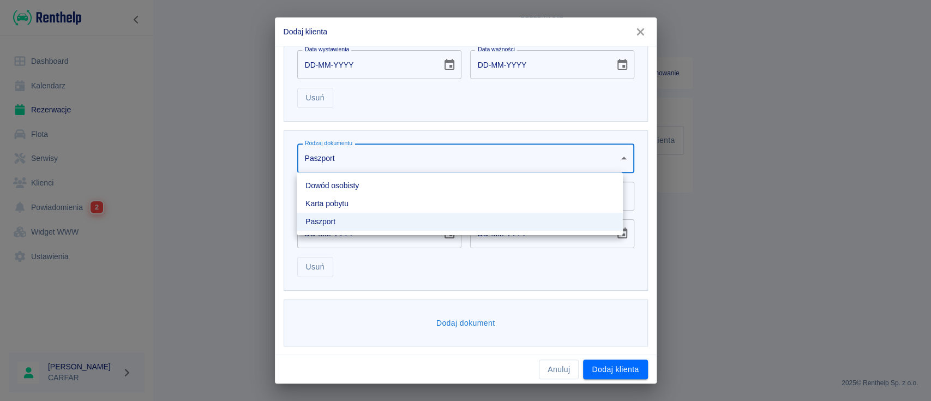
click at [370, 158] on body "**********" at bounding box center [465, 200] width 931 height 401
click at [367, 186] on li "Dowód osobisty" at bounding box center [460, 186] width 326 height 18
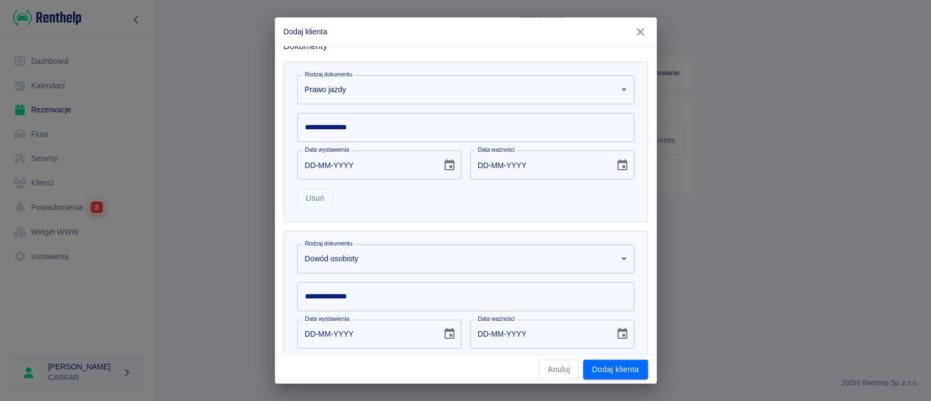
scroll to position [345, 0]
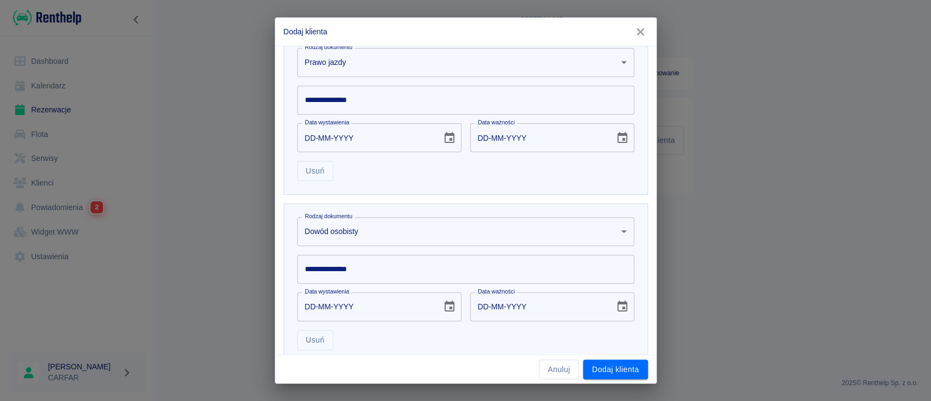
click at [374, 101] on input "**********" at bounding box center [465, 100] width 337 height 29
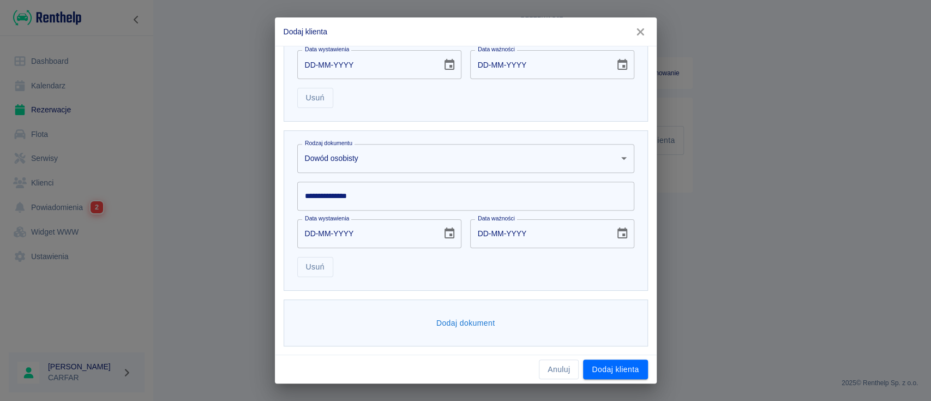
click at [373, 196] on input "**********" at bounding box center [465, 196] width 337 height 29
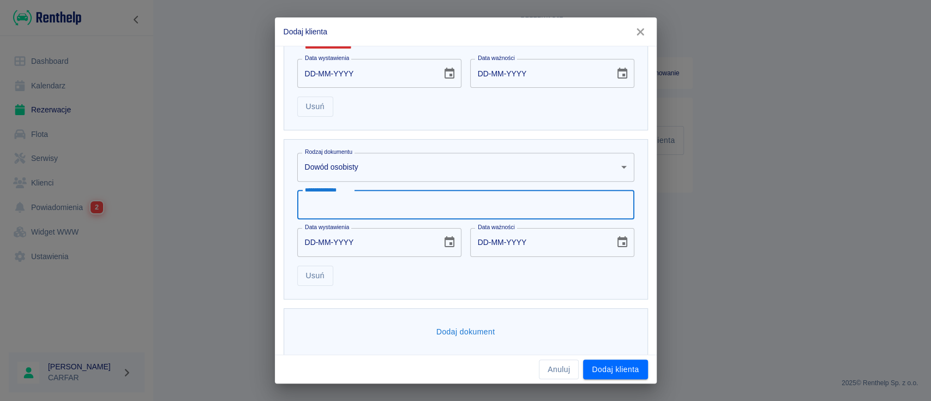
scroll to position [427, 0]
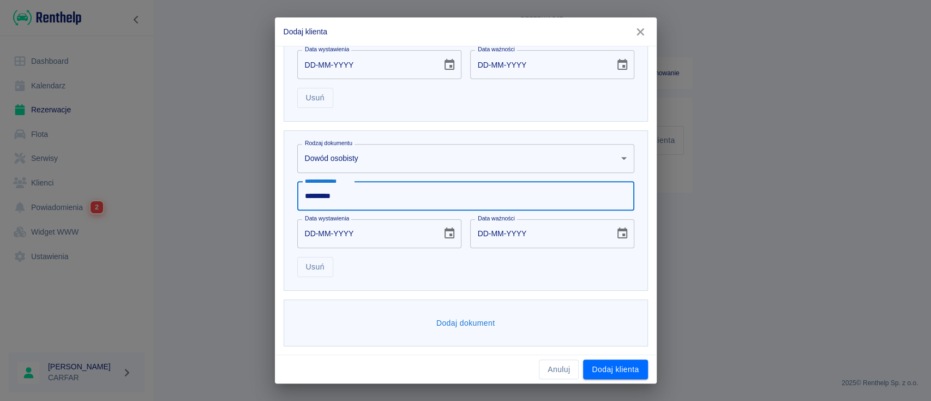
type input "*********"
click at [439, 233] on button "Choose date" at bounding box center [450, 234] width 22 height 22
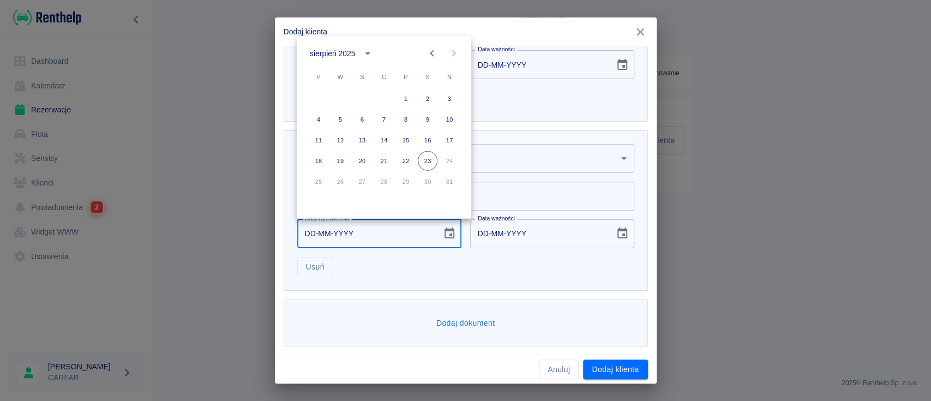
click at [349, 45] on div "sierpień 2025" at bounding box center [343, 53] width 67 height 19
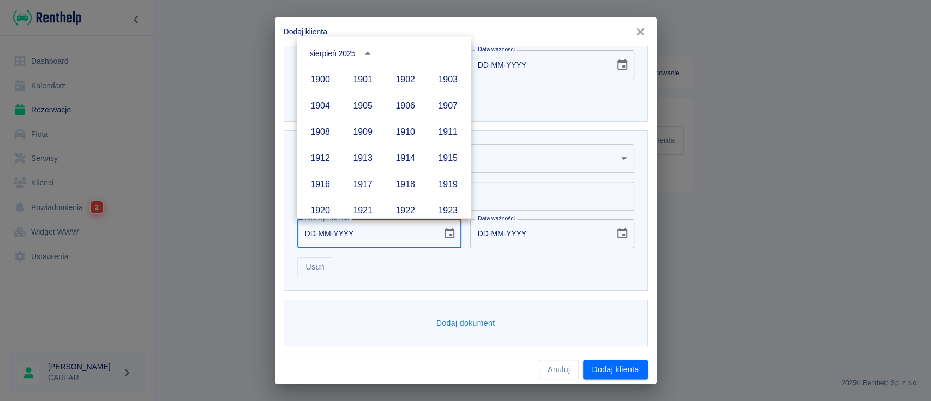
scroll to position [748, 0]
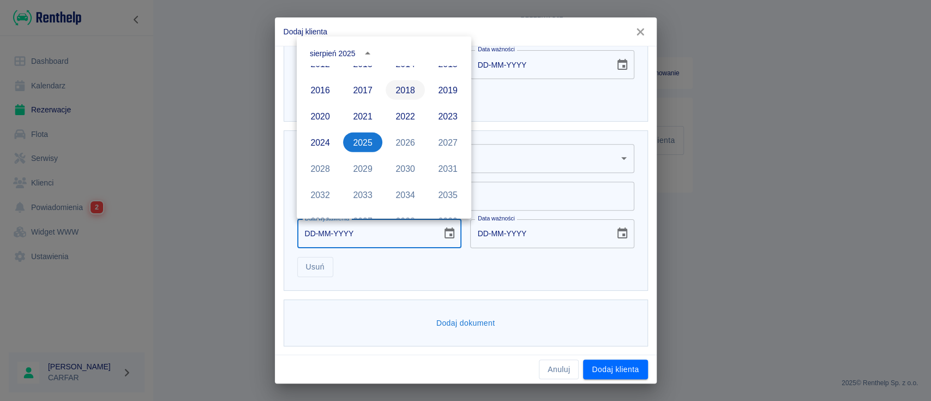
click at [409, 86] on button "2018" at bounding box center [405, 90] width 39 height 20
type input "[DATE]"
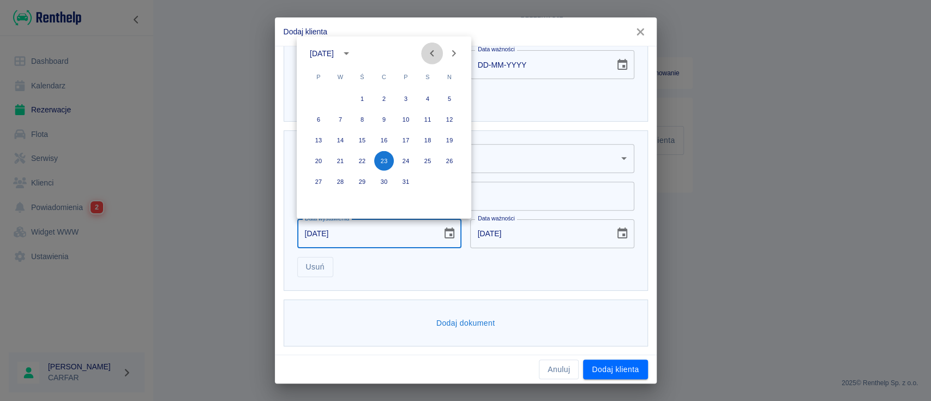
click at [436, 51] on icon "Previous month" at bounding box center [431, 53] width 13 height 13
click at [342, 118] on button "5" at bounding box center [341, 120] width 20 height 20
type input "[DATE]"
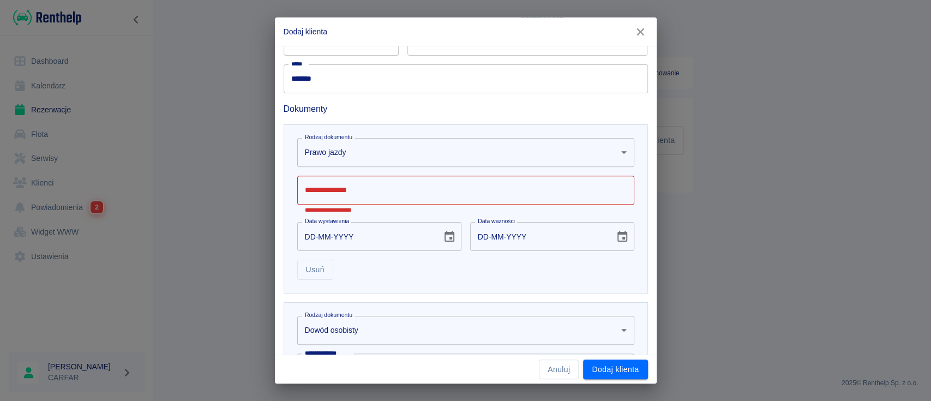
scroll to position [208, 0]
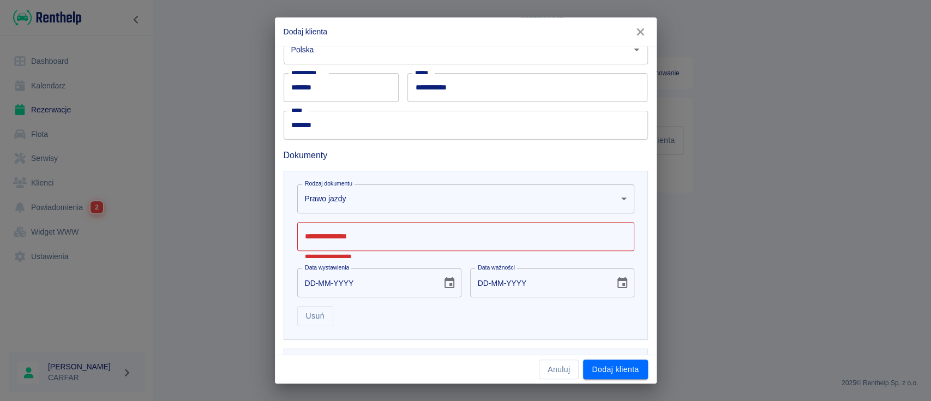
click at [359, 232] on input "**********" at bounding box center [465, 236] width 337 height 29
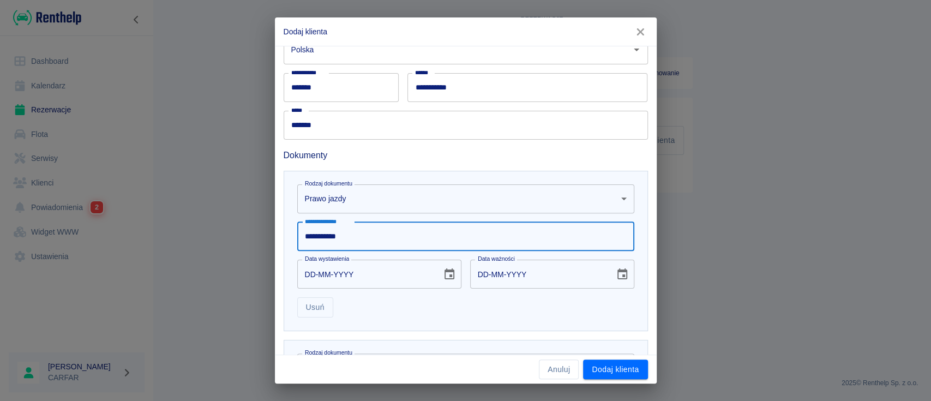
type input "**********"
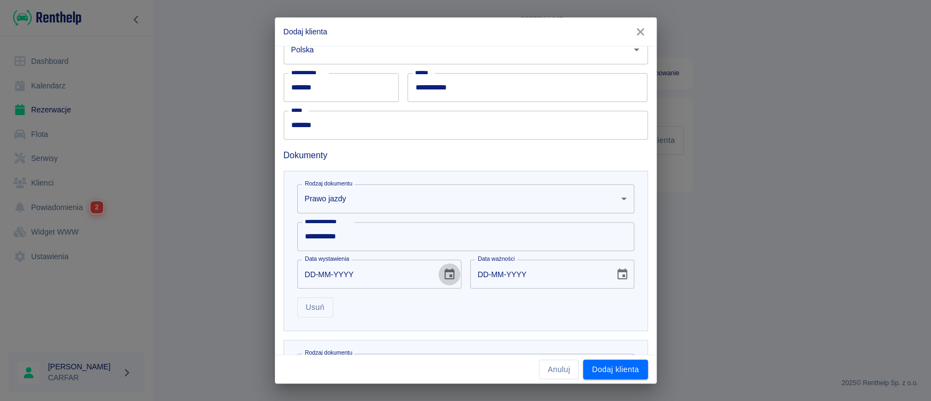
click at [445, 271] on icon "Choose date" at bounding box center [450, 273] width 10 height 11
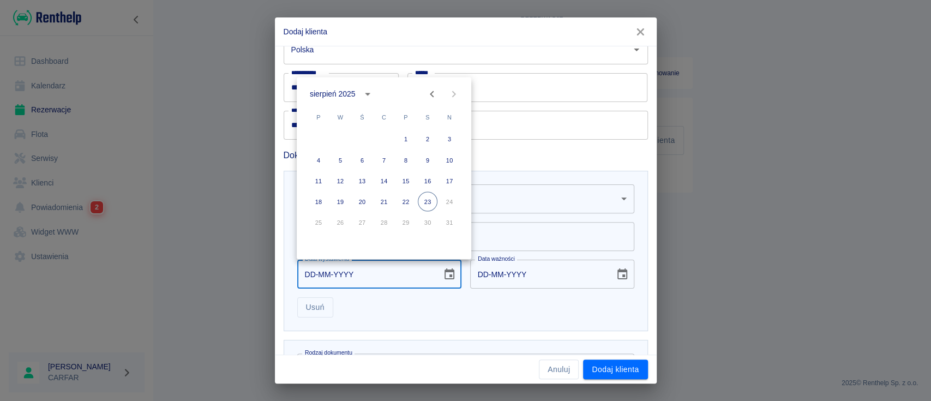
click at [346, 94] on div "sierpień 2025" at bounding box center [332, 93] width 45 height 11
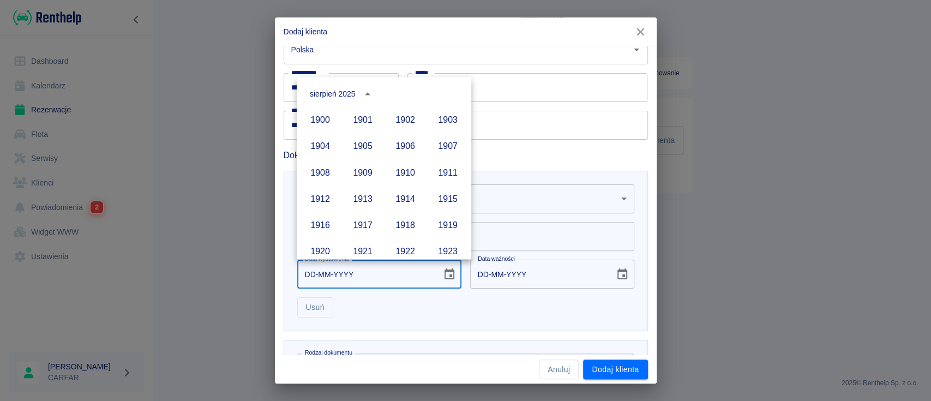
scroll to position [748, 0]
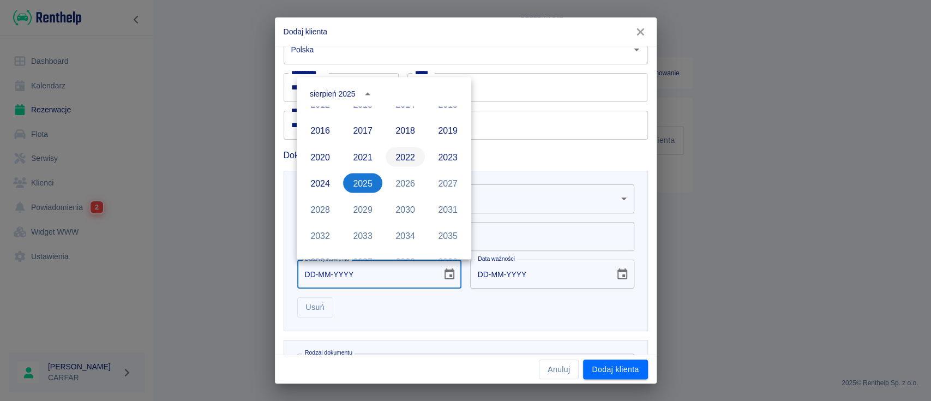
click at [398, 154] on button "2022" at bounding box center [405, 157] width 39 height 20
type input "[DATE]"
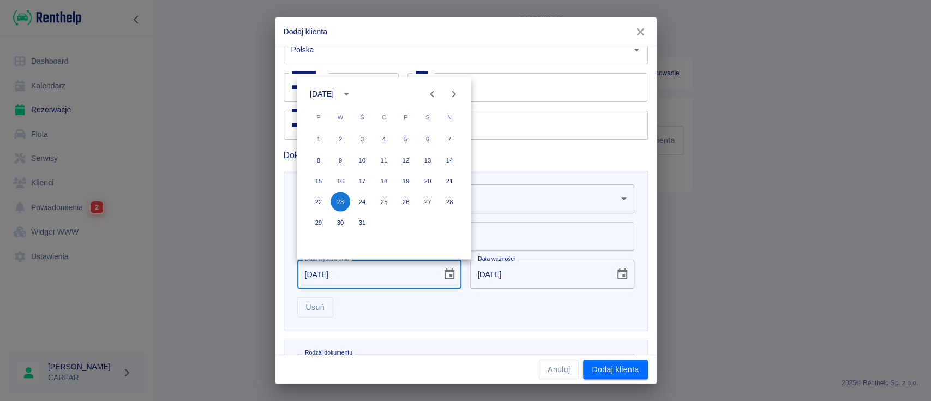
click at [432, 92] on icon "Previous month" at bounding box center [432, 94] width 4 height 7
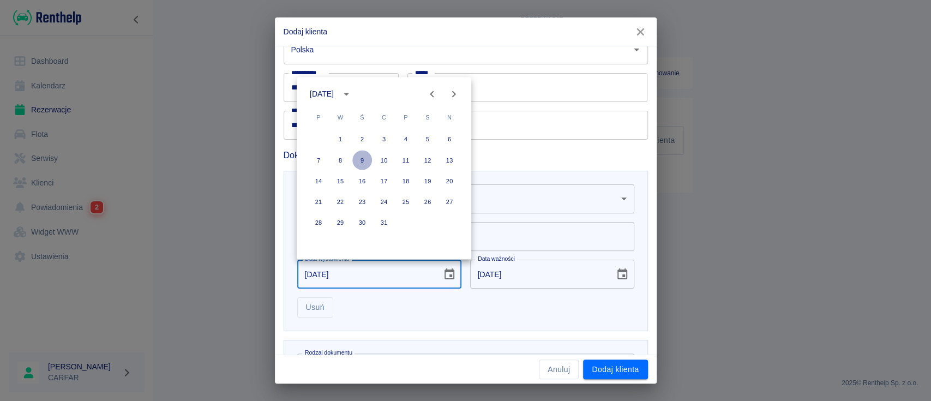
click at [363, 157] on button "9" at bounding box center [362, 160] width 20 height 20
type input "[DATE]"
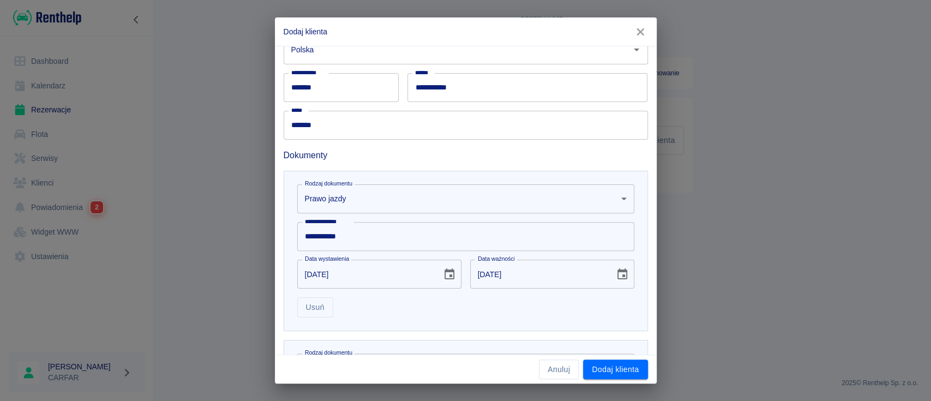
click at [506, 309] on div "Usuń" at bounding box center [462, 303] width 346 height 29
click at [618, 371] on button "Dodaj klienta" at bounding box center [615, 369] width 64 height 20
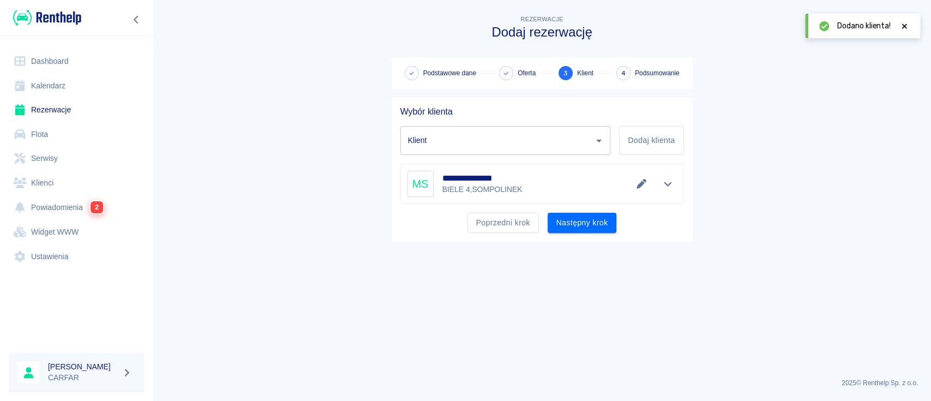
type input "[PERSON_NAME] ([PHONE_NUMBER])"
click at [589, 219] on button "Następny krok" at bounding box center [582, 223] width 69 height 20
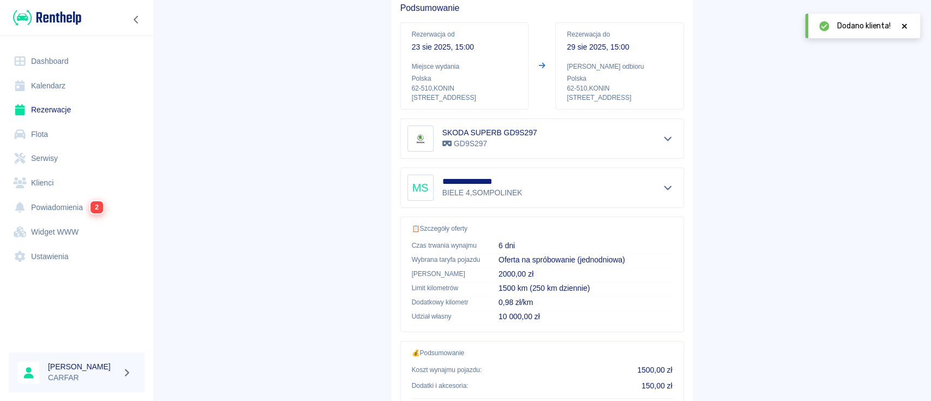
scroll to position [202, 0]
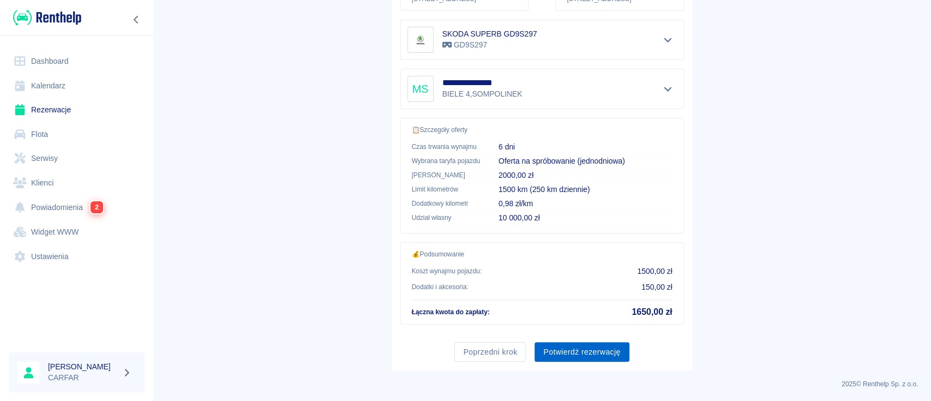
click at [573, 344] on button "Potwierdź rezerwację" at bounding box center [582, 352] width 94 height 20
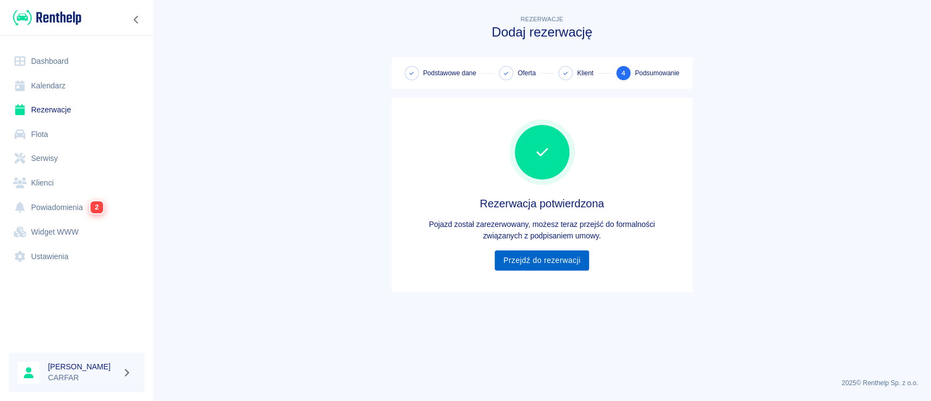
click at [520, 261] on link "Przejdź do rezerwacji" at bounding box center [542, 260] width 94 height 20
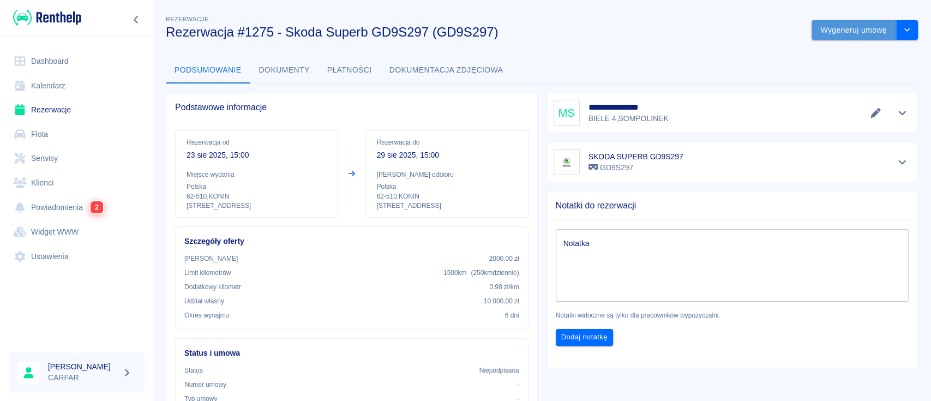
click at [823, 28] on button "Wygeneruj umowę" at bounding box center [854, 30] width 85 height 20
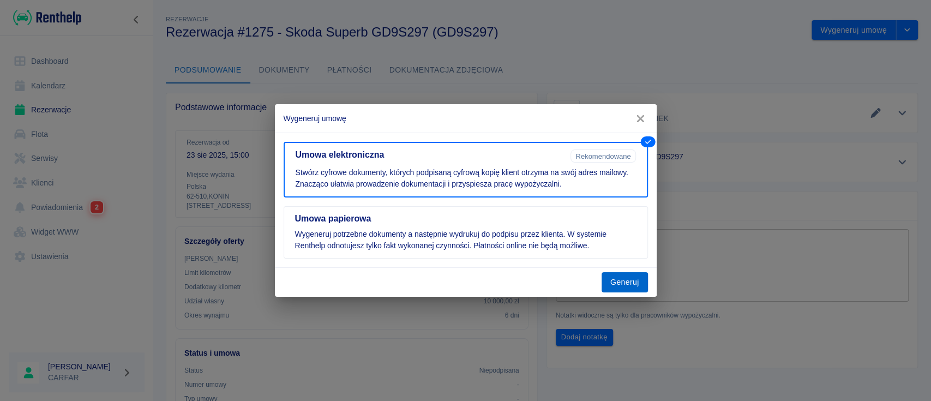
click at [628, 287] on button "Generuj" at bounding box center [625, 282] width 46 height 20
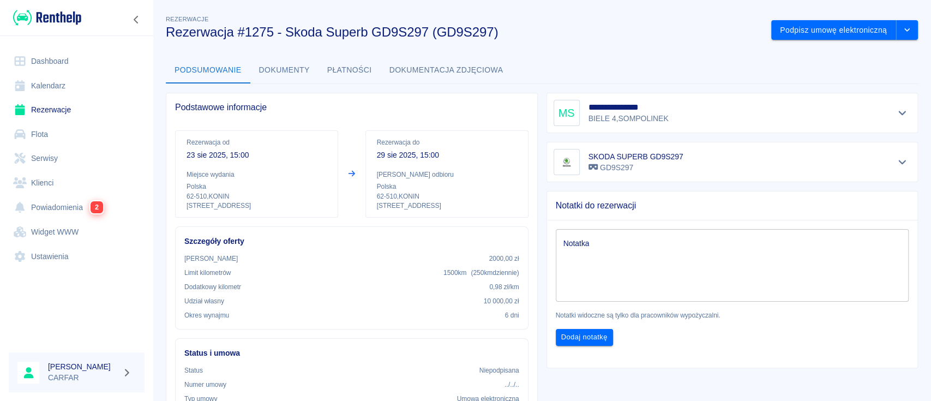
click at [75, 64] on link "Dashboard" at bounding box center [77, 61] width 136 height 25
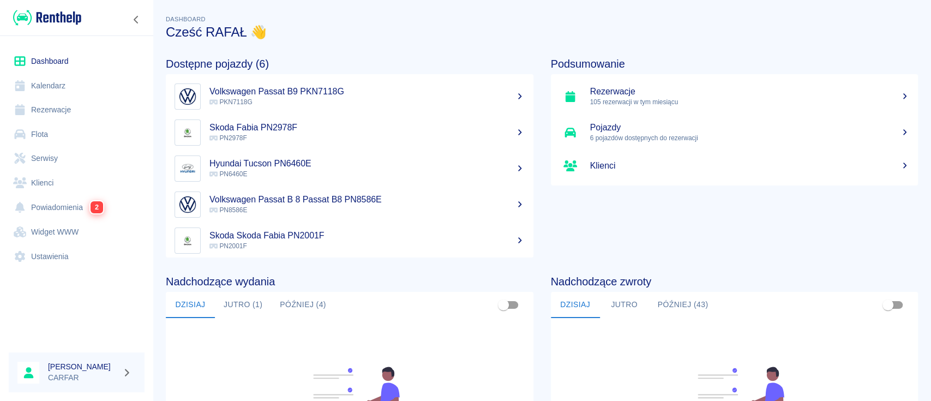
click at [639, 233] on div "Podsumowanie Rezerwacje 105 rezerwacji w tym miesiącu Pojazdy 6 pojazdów dostęp…" at bounding box center [725, 149] width 385 height 218
drag, startPoint x: 0, startPoint y: 0, endPoint x: 59, endPoint y: 181, distance: 190.6
click at [59, 181] on link "Klienci" at bounding box center [77, 183] width 136 height 25
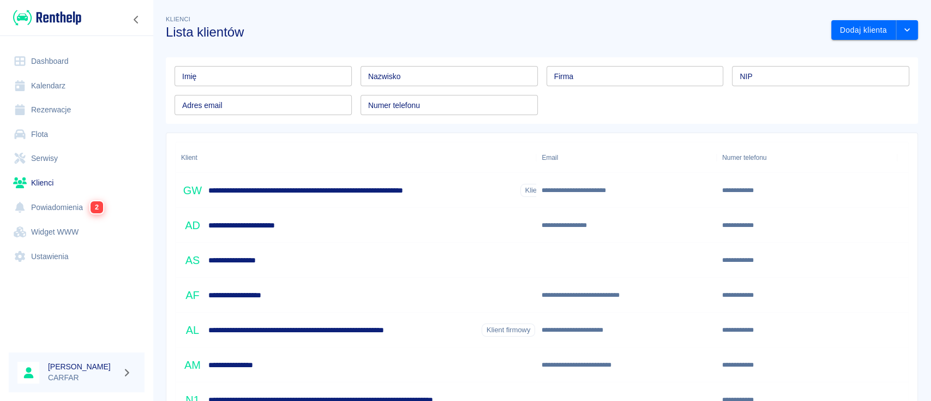
click at [298, 75] on input "Imię" at bounding box center [263, 76] width 177 height 20
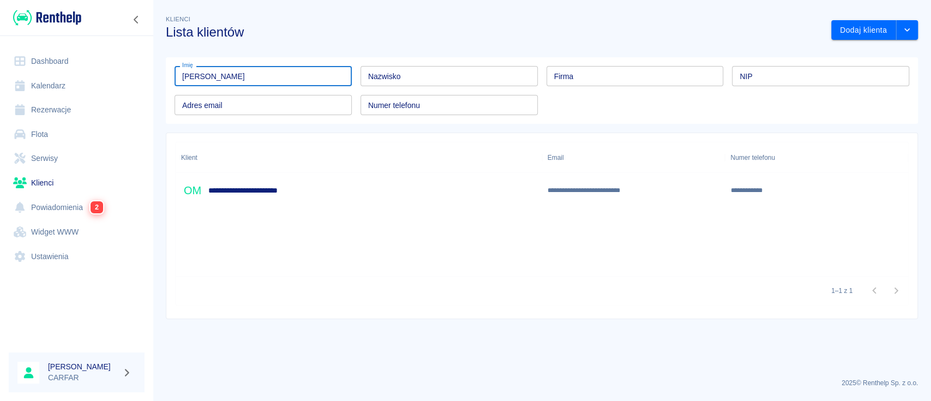
type input "MATEUSZ"
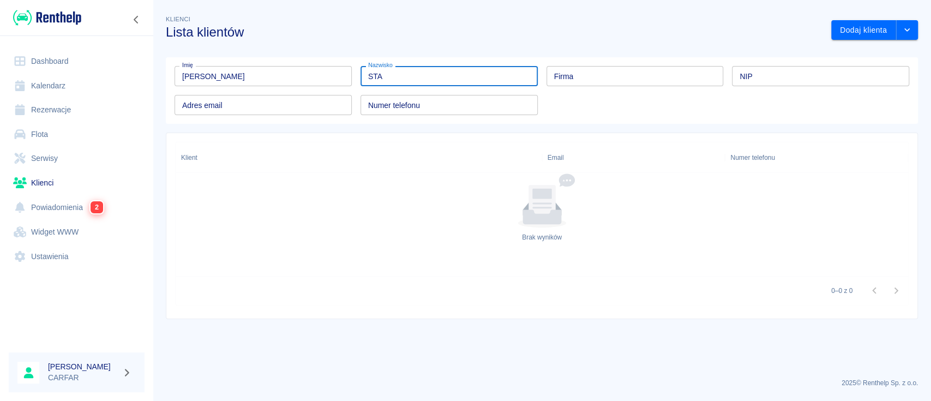
type input "STA"
